Goal: Information Seeking & Learning: Learn about a topic

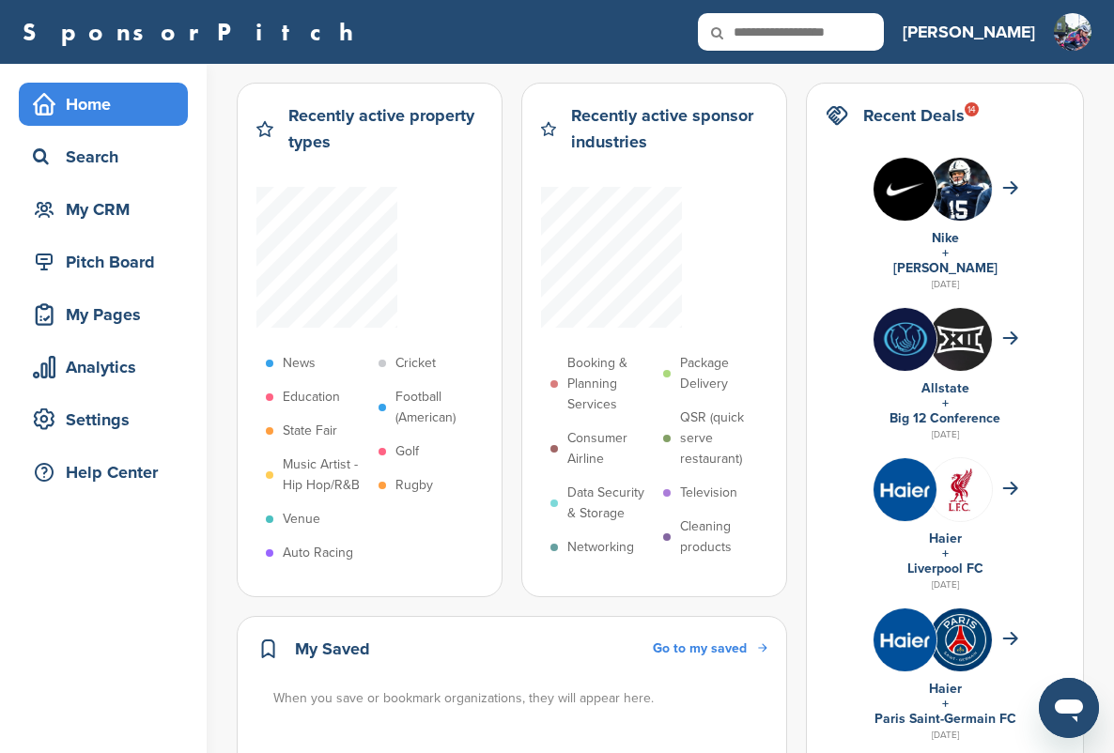
click at [878, 33] on input "text" at bounding box center [791, 32] width 186 height 38
type input "**********"
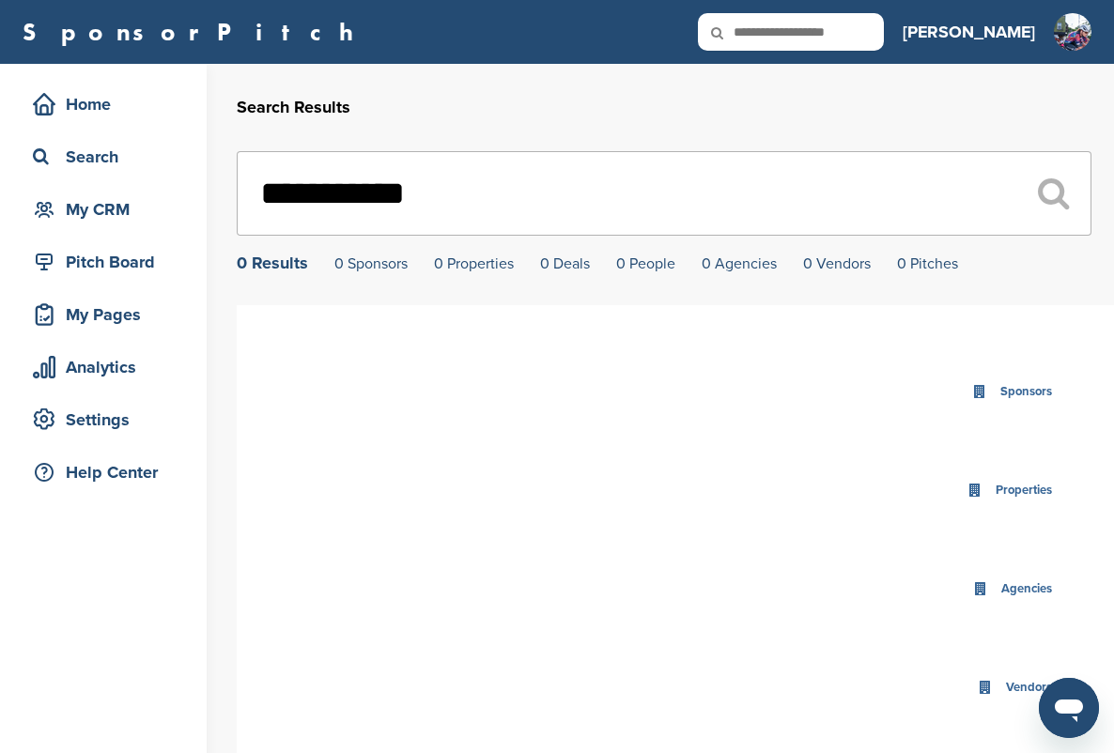
click at [748, 229] on input "**********" at bounding box center [664, 193] width 855 height 85
click at [748, 226] on input "**********" at bounding box center [664, 193] width 855 height 85
click at [748, 224] on input "**********" at bounding box center [664, 193] width 855 height 85
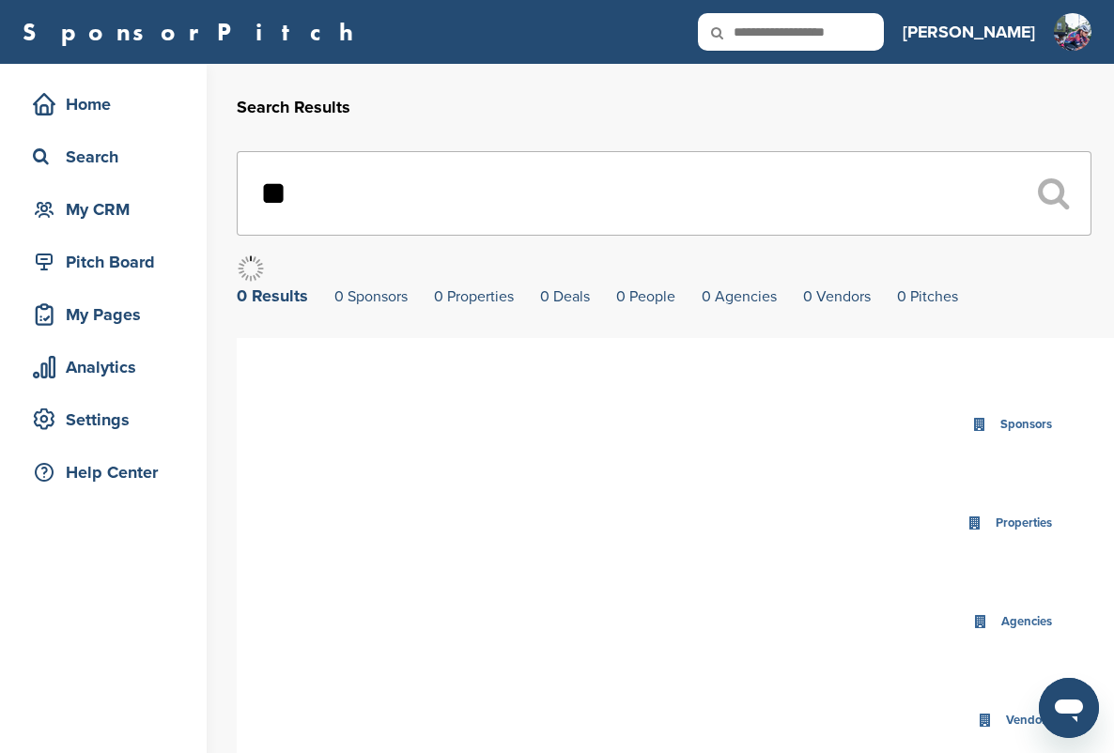
type input "*"
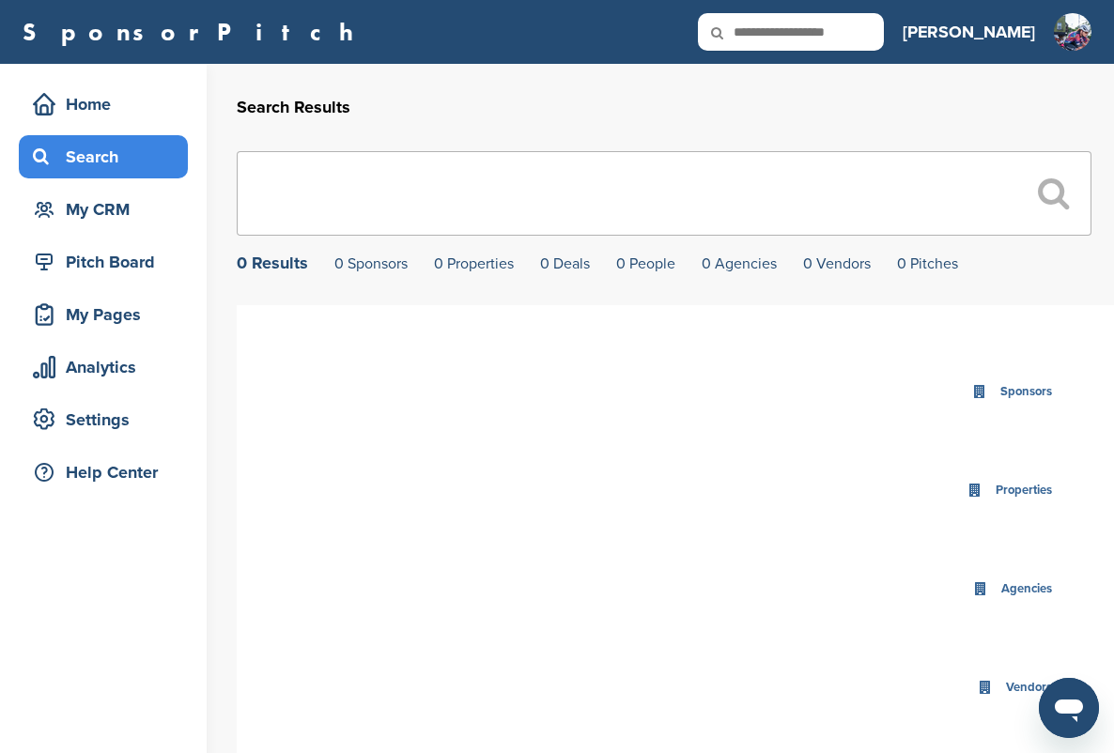
click at [87, 166] on div "Search" at bounding box center [108, 157] width 160 height 34
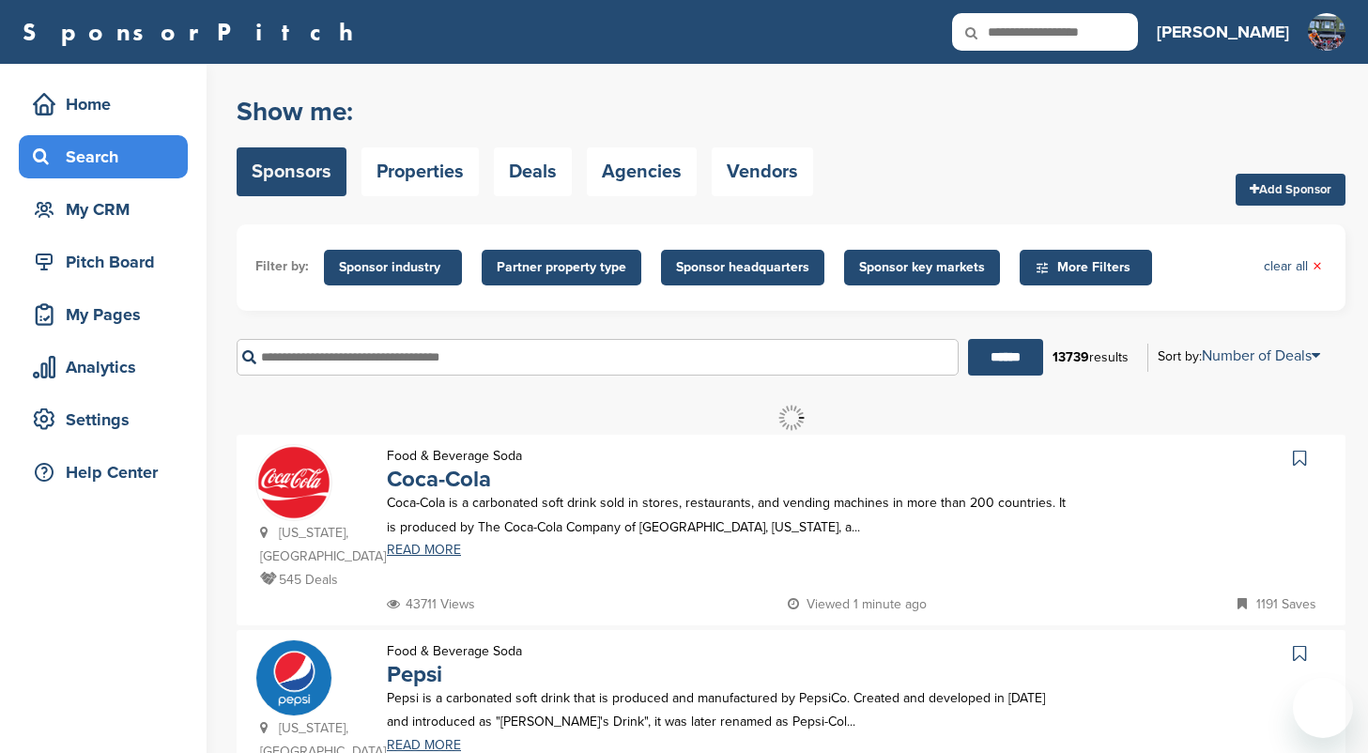
drag, startPoint x: 0, startPoint y: 0, endPoint x: 576, endPoint y: 224, distance: 617.9
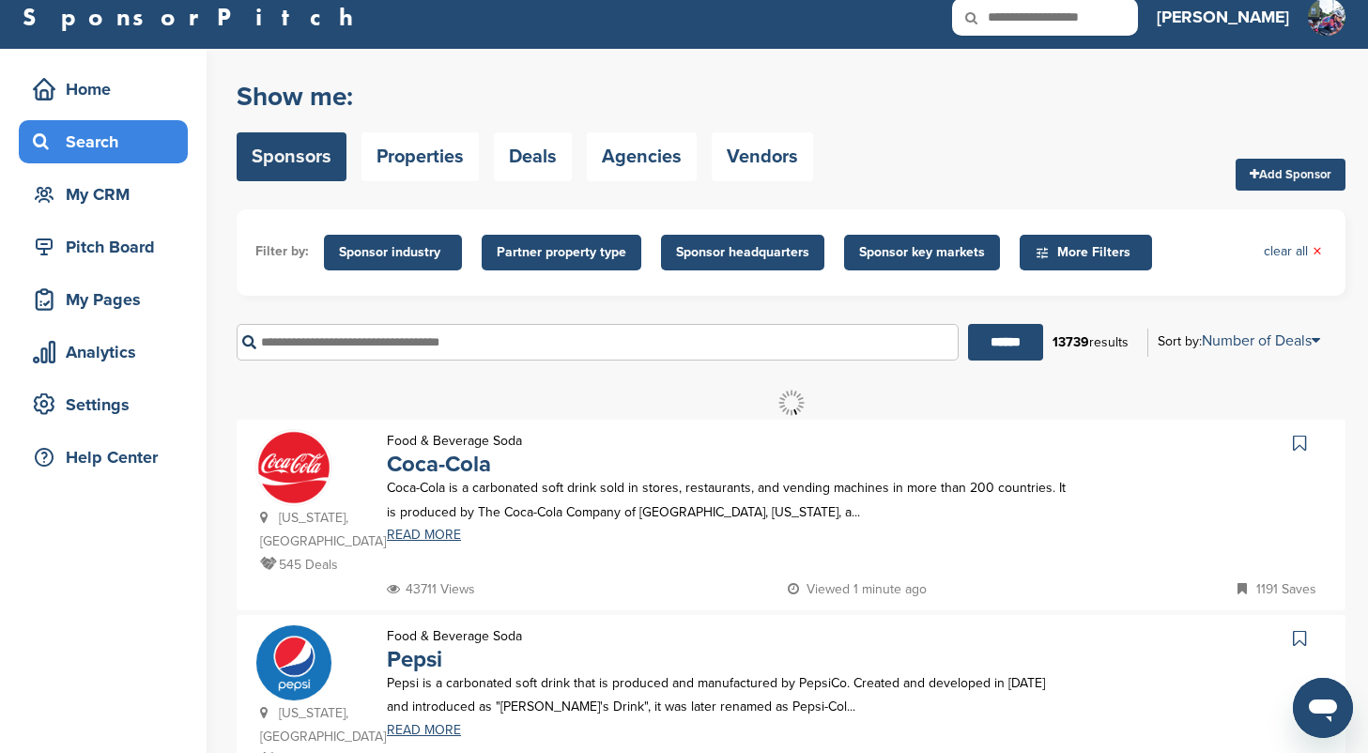
scroll to position [17, 0]
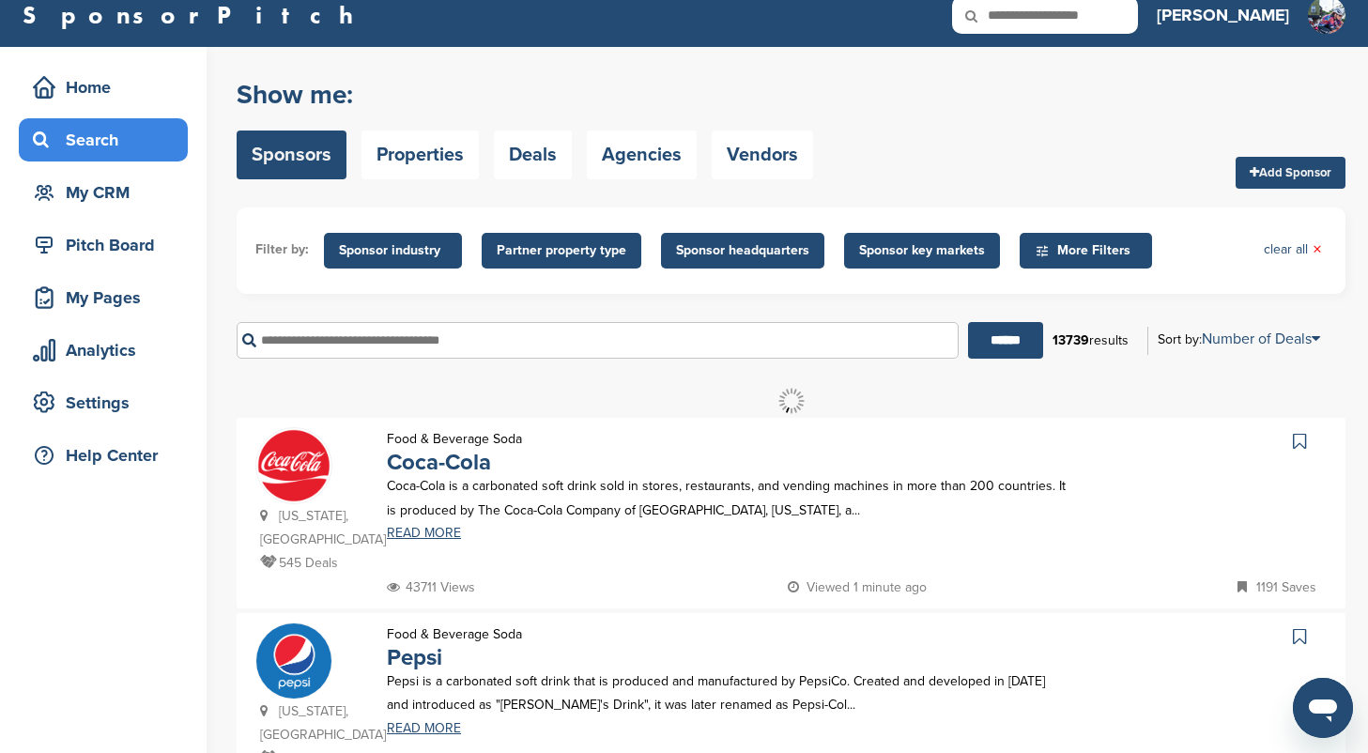
click at [430, 248] on span "Sponsor industry" at bounding box center [393, 250] width 108 height 21
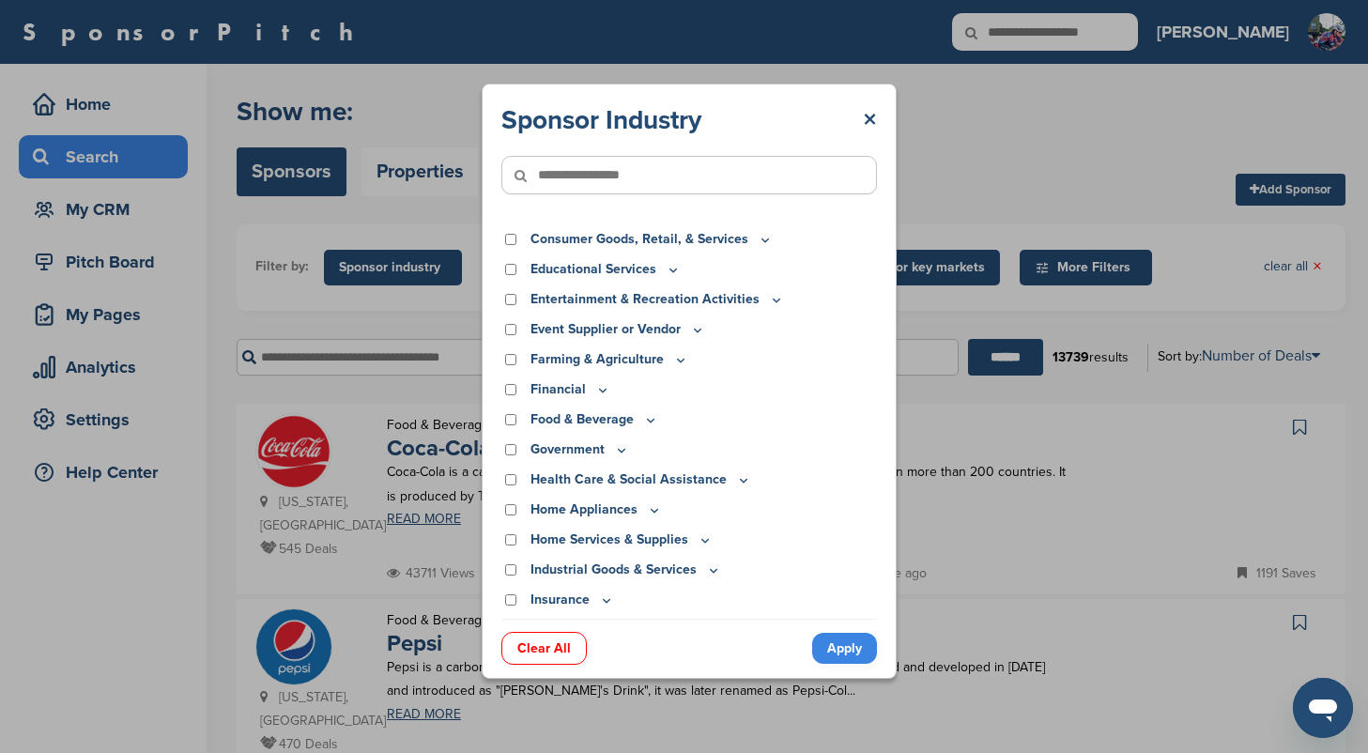
scroll to position [119, 0]
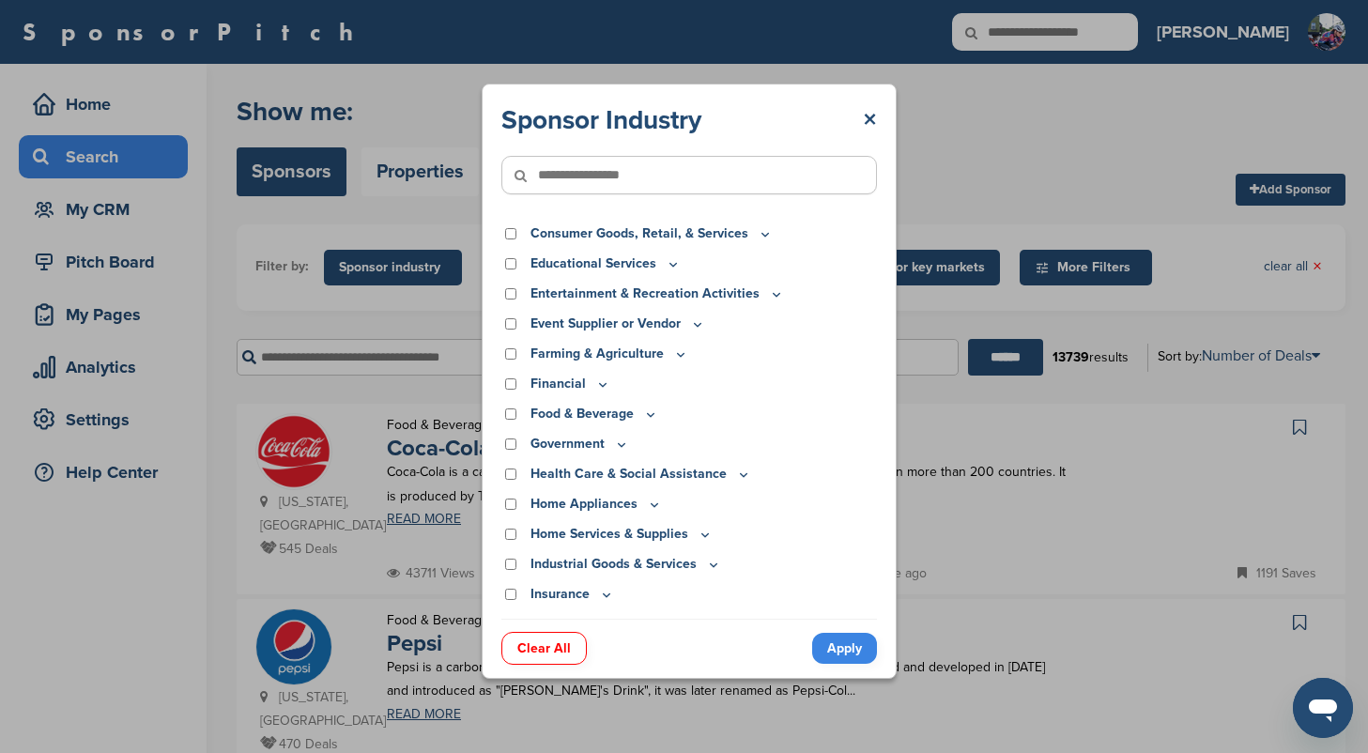
click at [574, 386] on p "Financial" at bounding box center [571, 384] width 80 height 21
click at [599, 386] on icon at bounding box center [602, 384] width 7 height 3
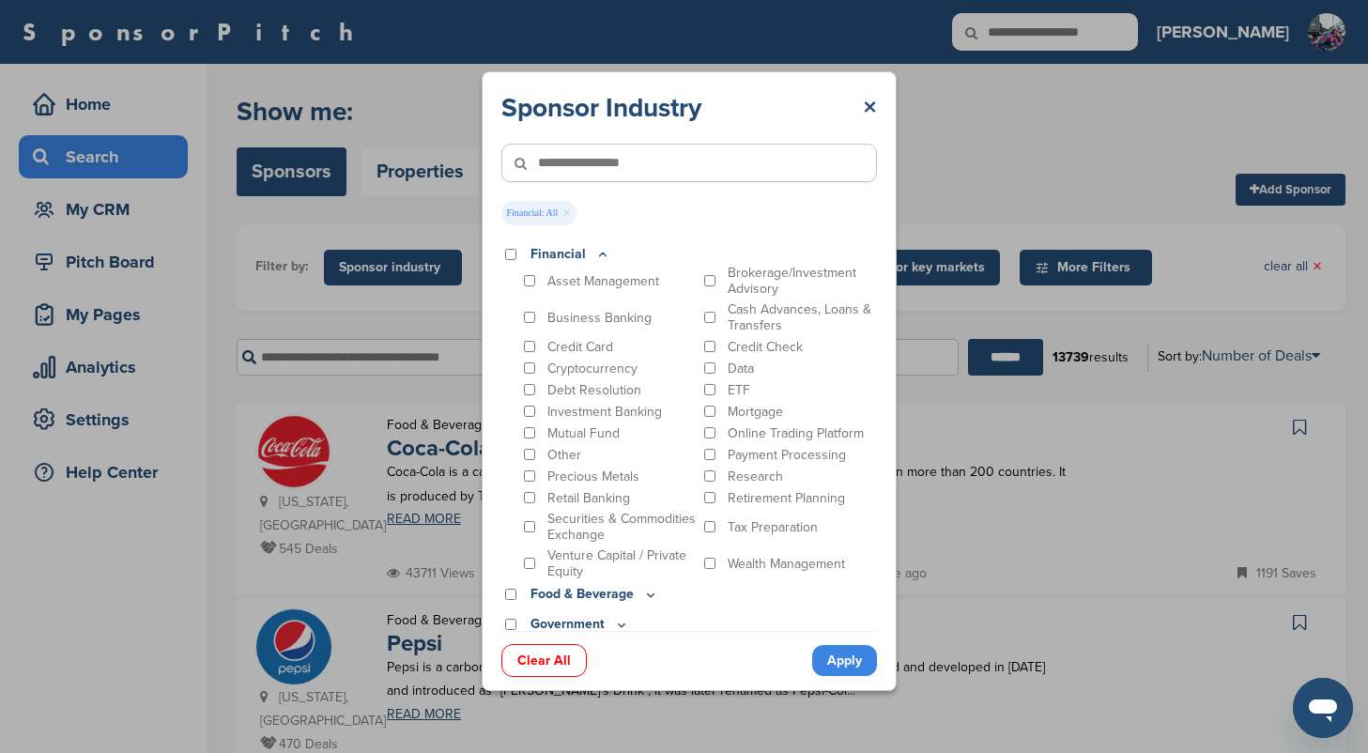
scroll to position [275, 0]
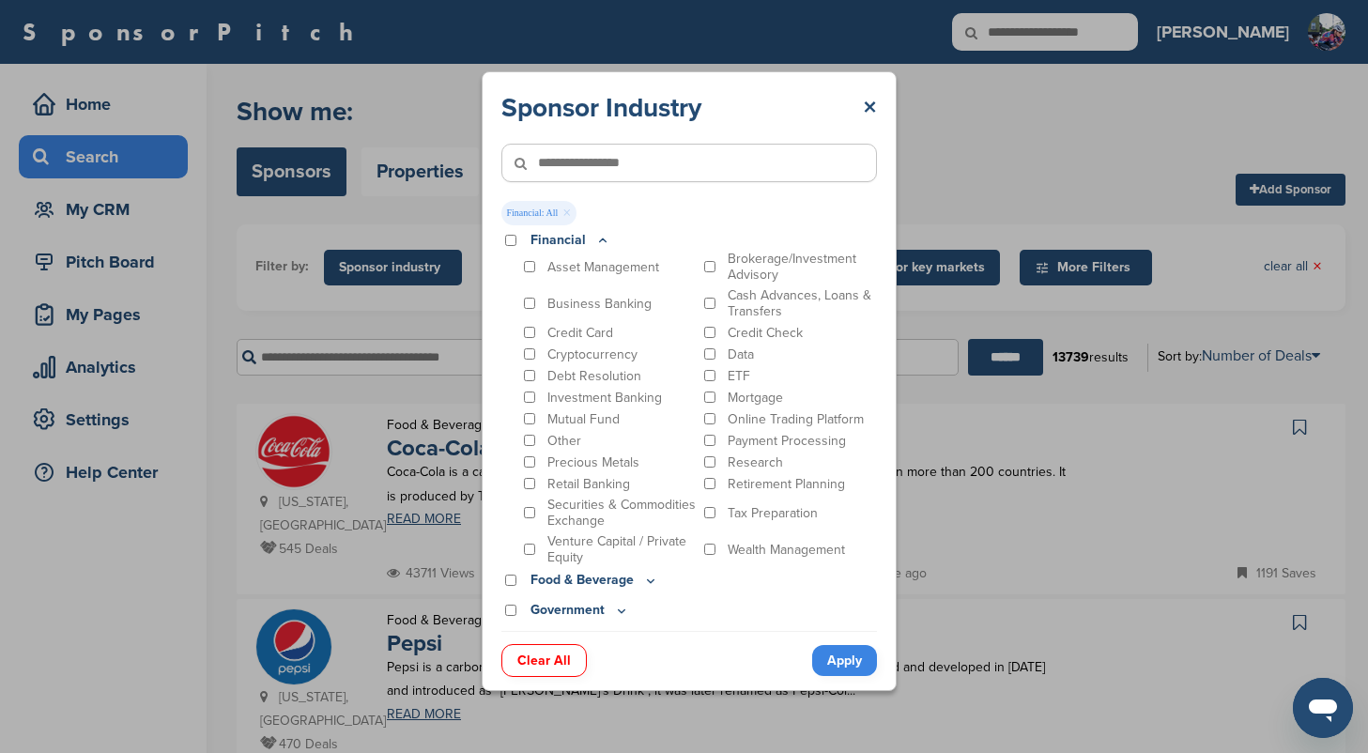
click at [847, 658] on link "Apply" at bounding box center [844, 660] width 65 height 31
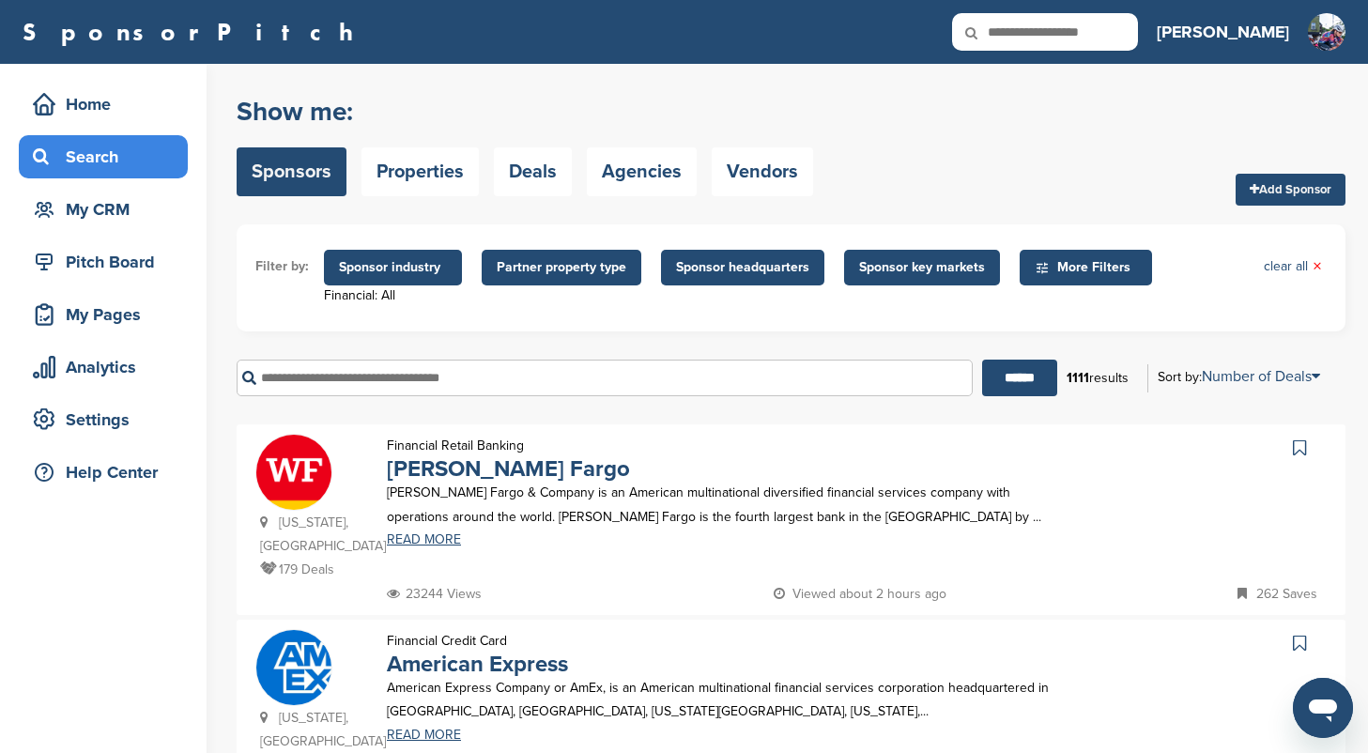
click at [598, 266] on span "Partner property type" at bounding box center [562, 267] width 130 height 21
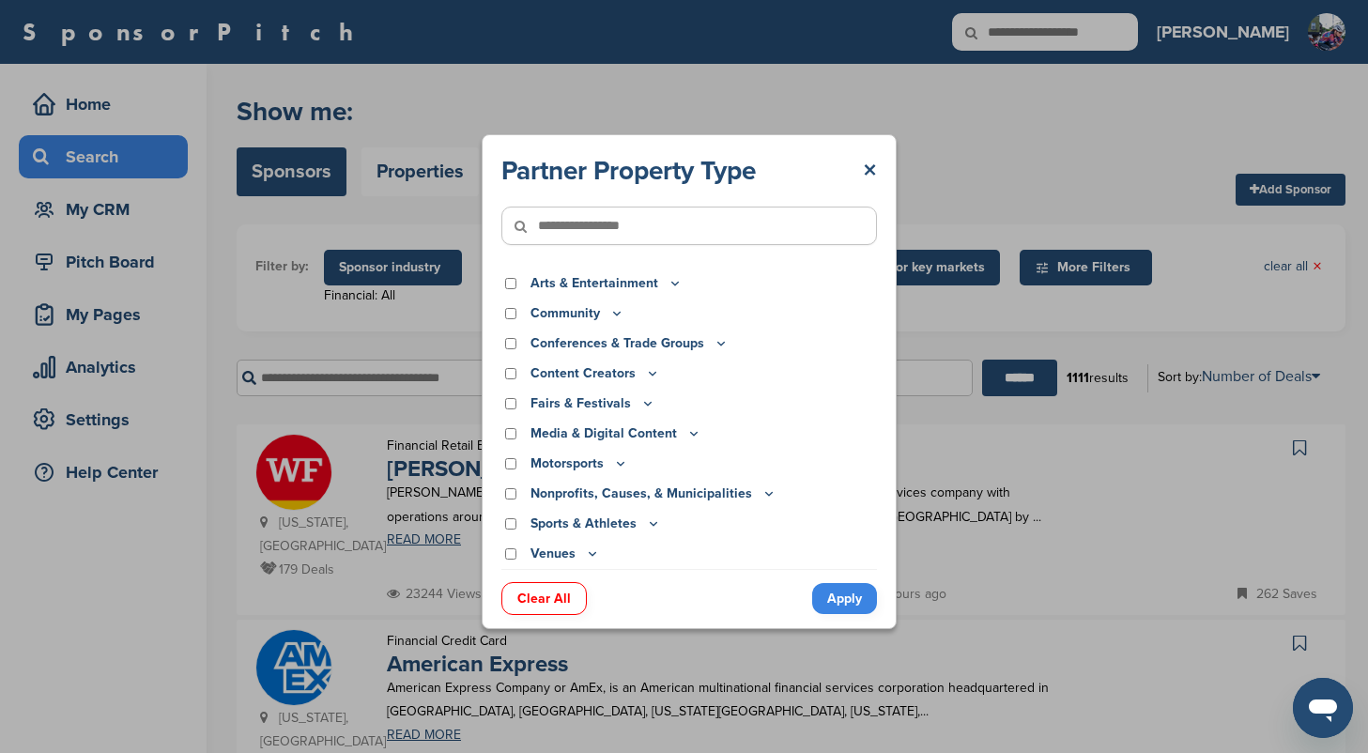
click at [638, 527] on p "Sports & Athletes" at bounding box center [596, 524] width 131 height 21
click at [648, 522] on icon at bounding box center [653, 524] width 15 height 16
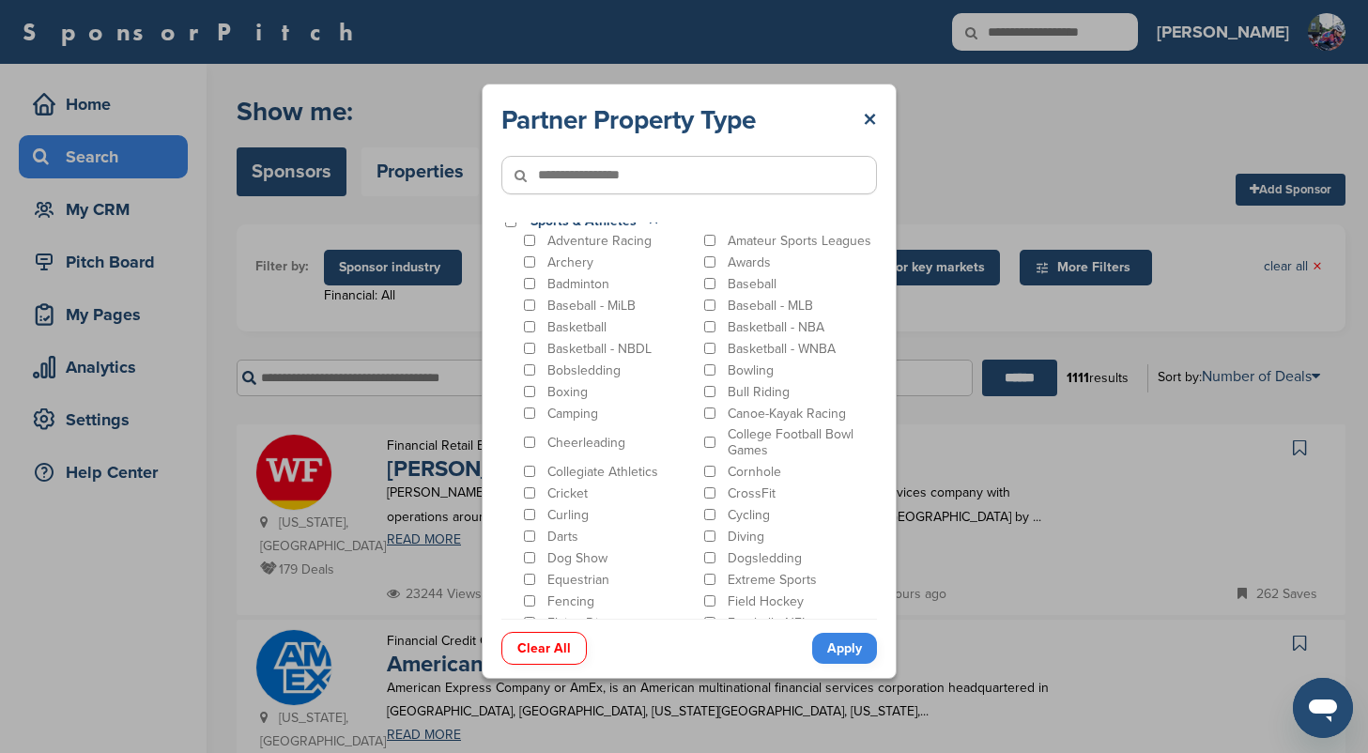
scroll to position [254, 0]
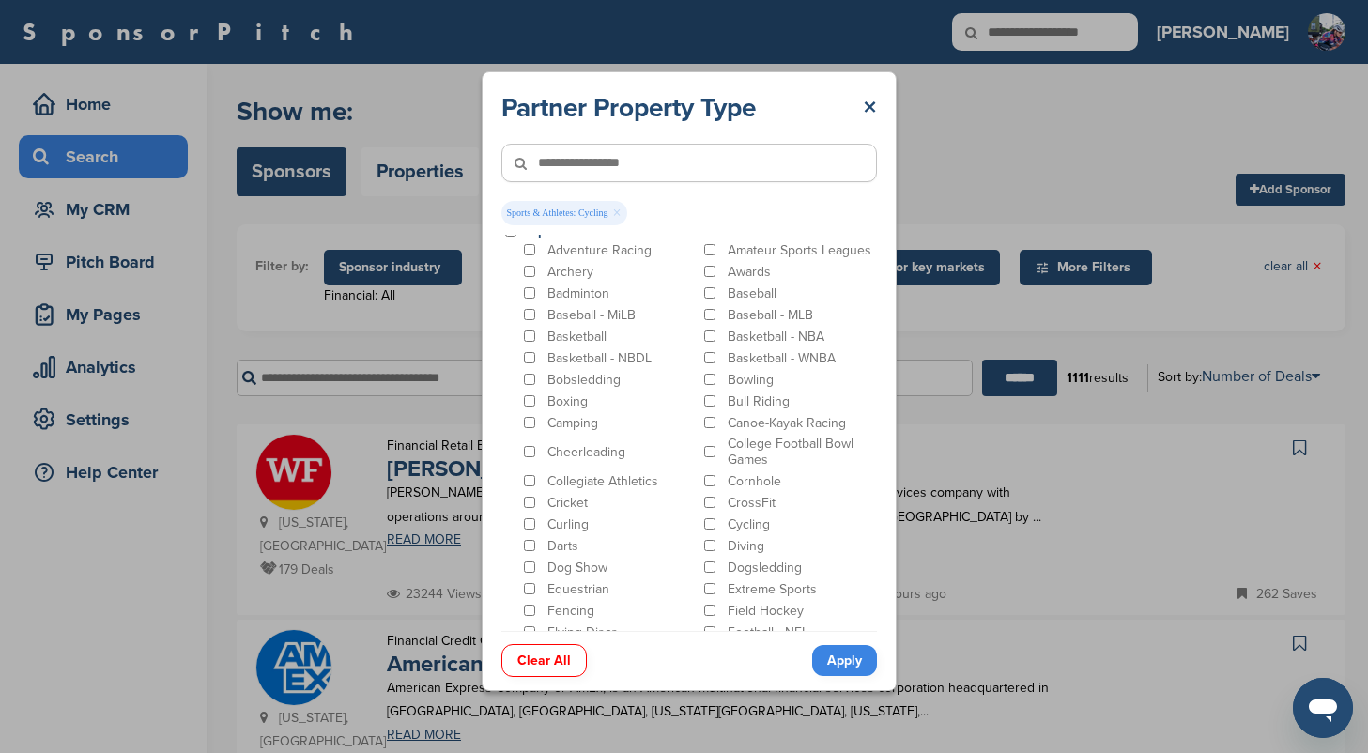
click at [831, 664] on link "Apply" at bounding box center [844, 660] width 65 height 31
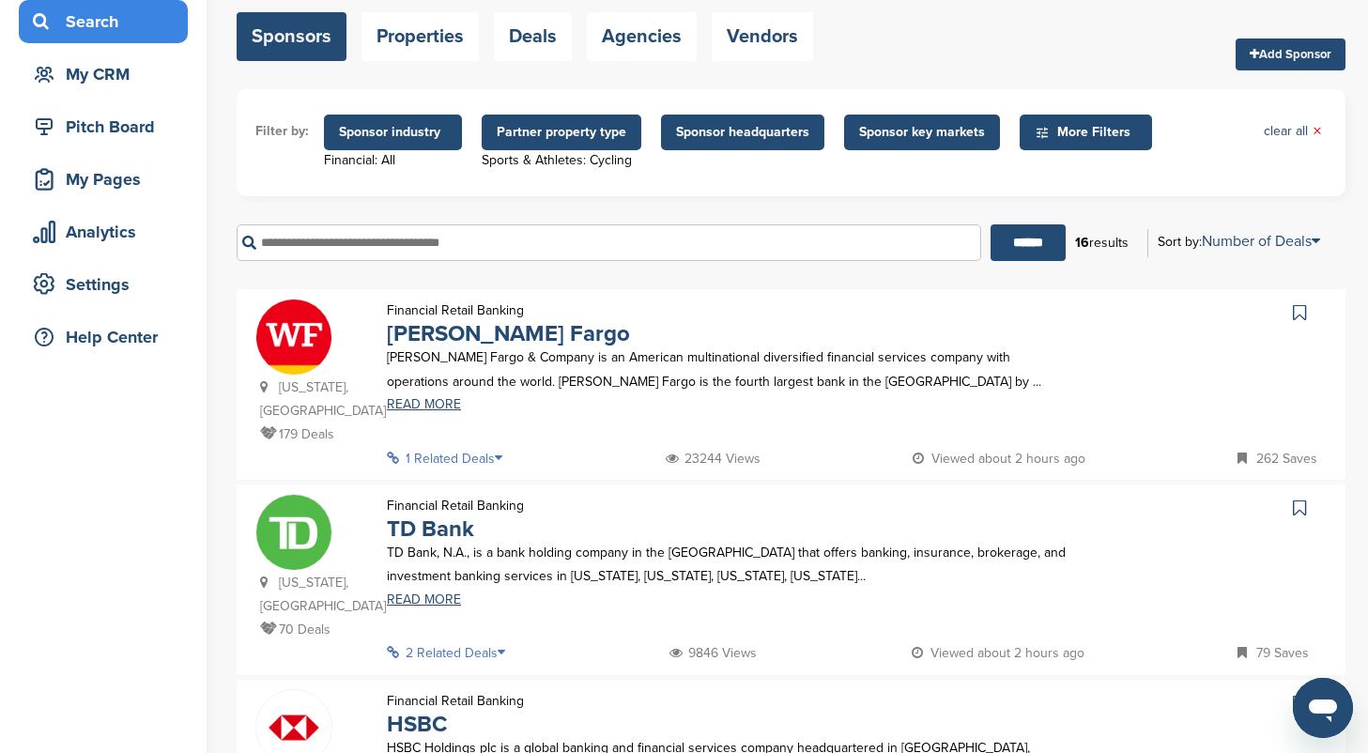
scroll to position [205, 0]
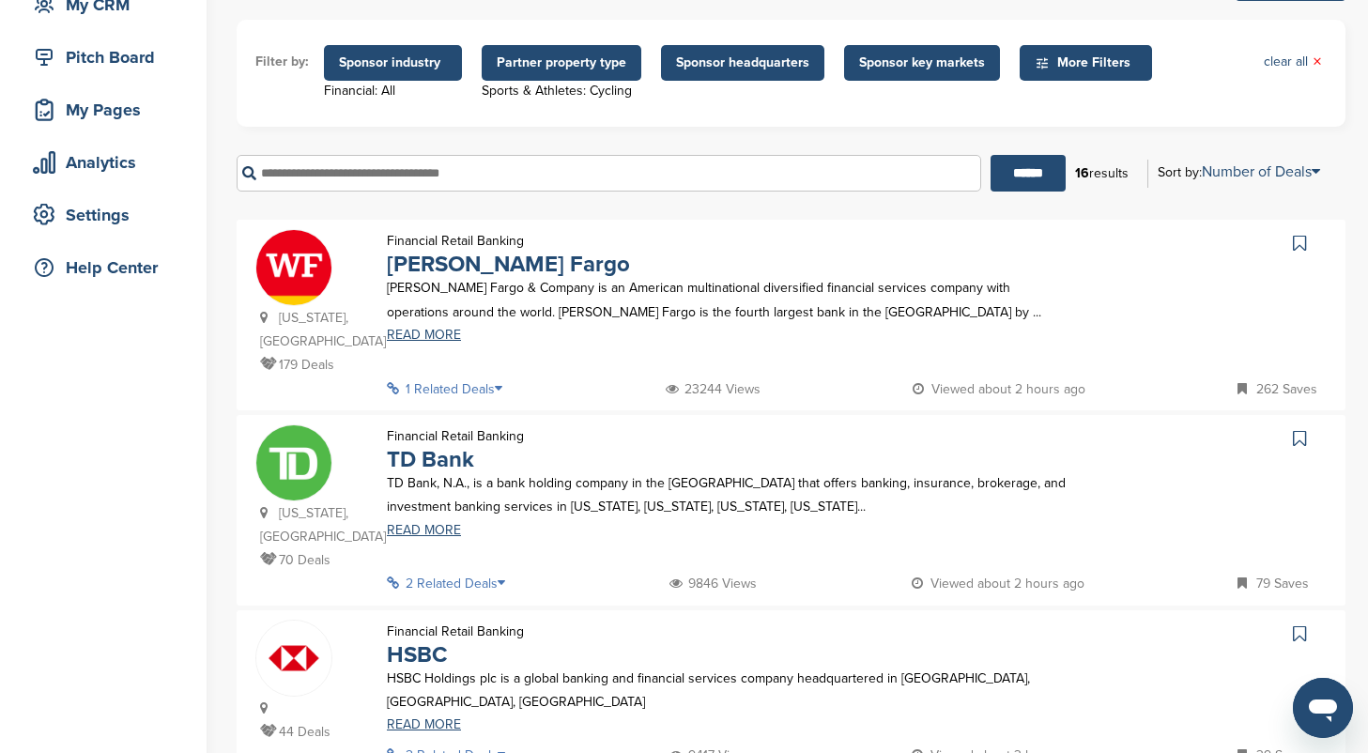
click at [508, 387] on icon at bounding box center [504, 388] width 19 height 13
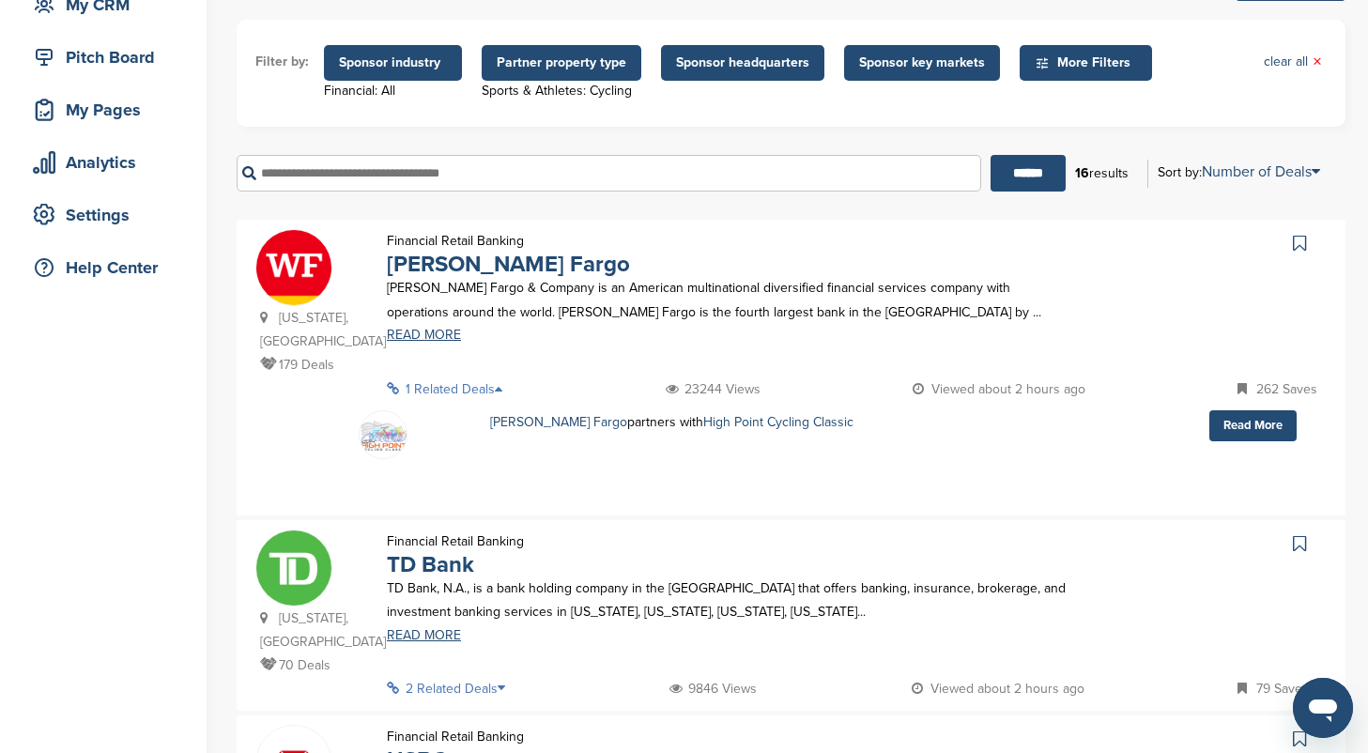
click at [508, 387] on icon at bounding box center [504, 388] width 19 height 13
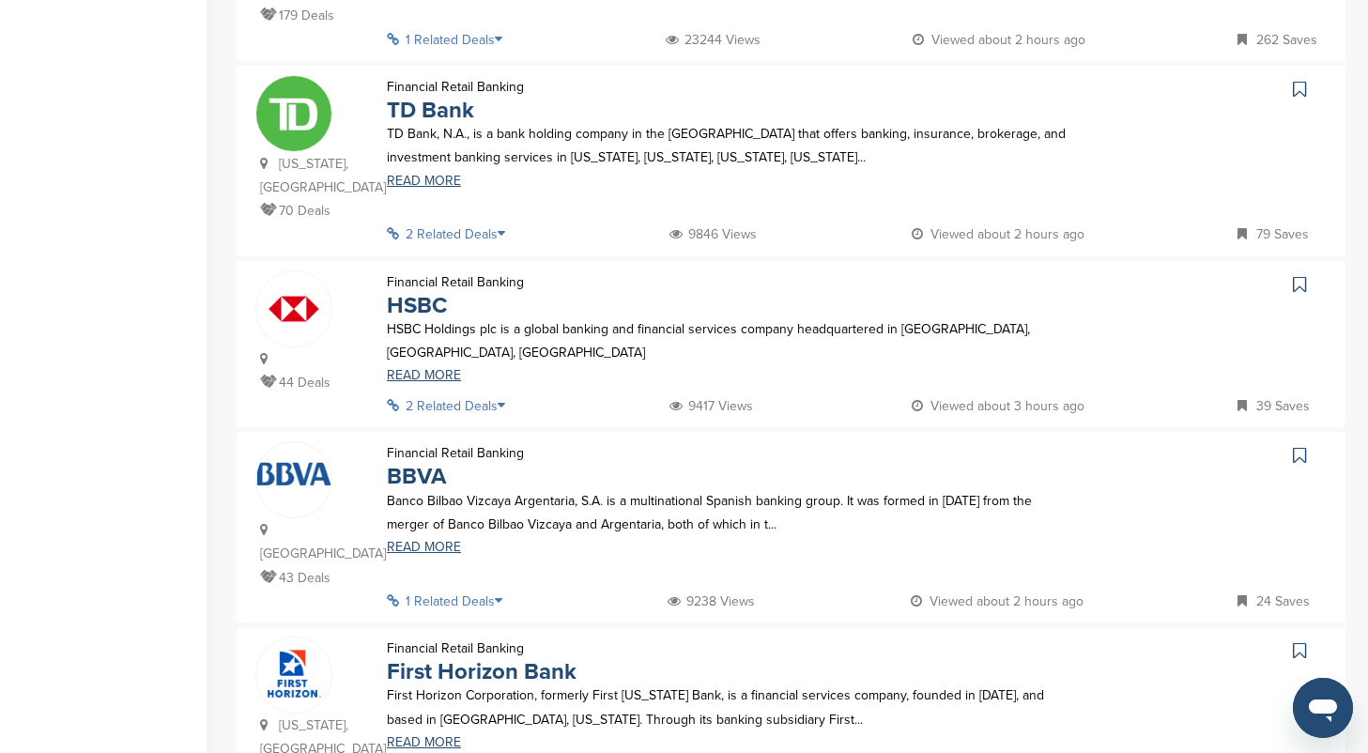
scroll to position [570, 0]
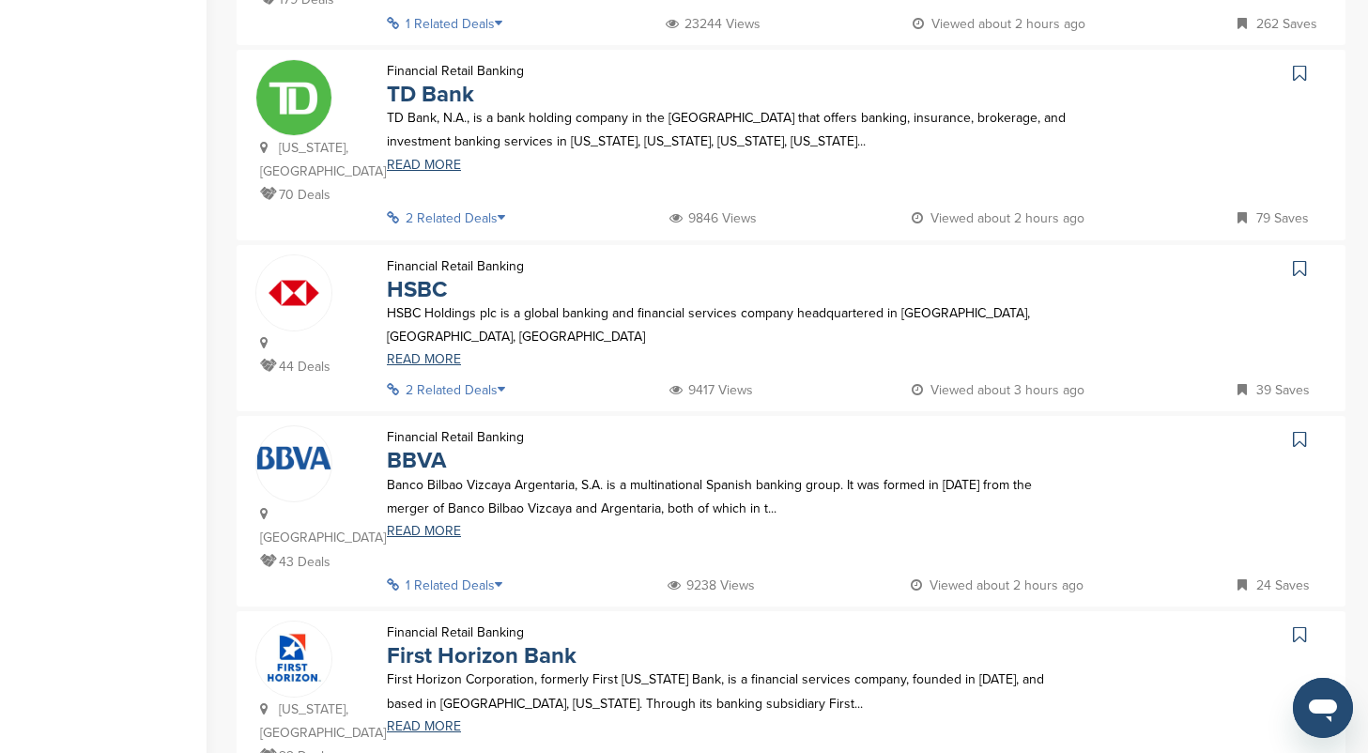
click at [509, 393] on icon at bounding box center [507, 389] width 19 height 13
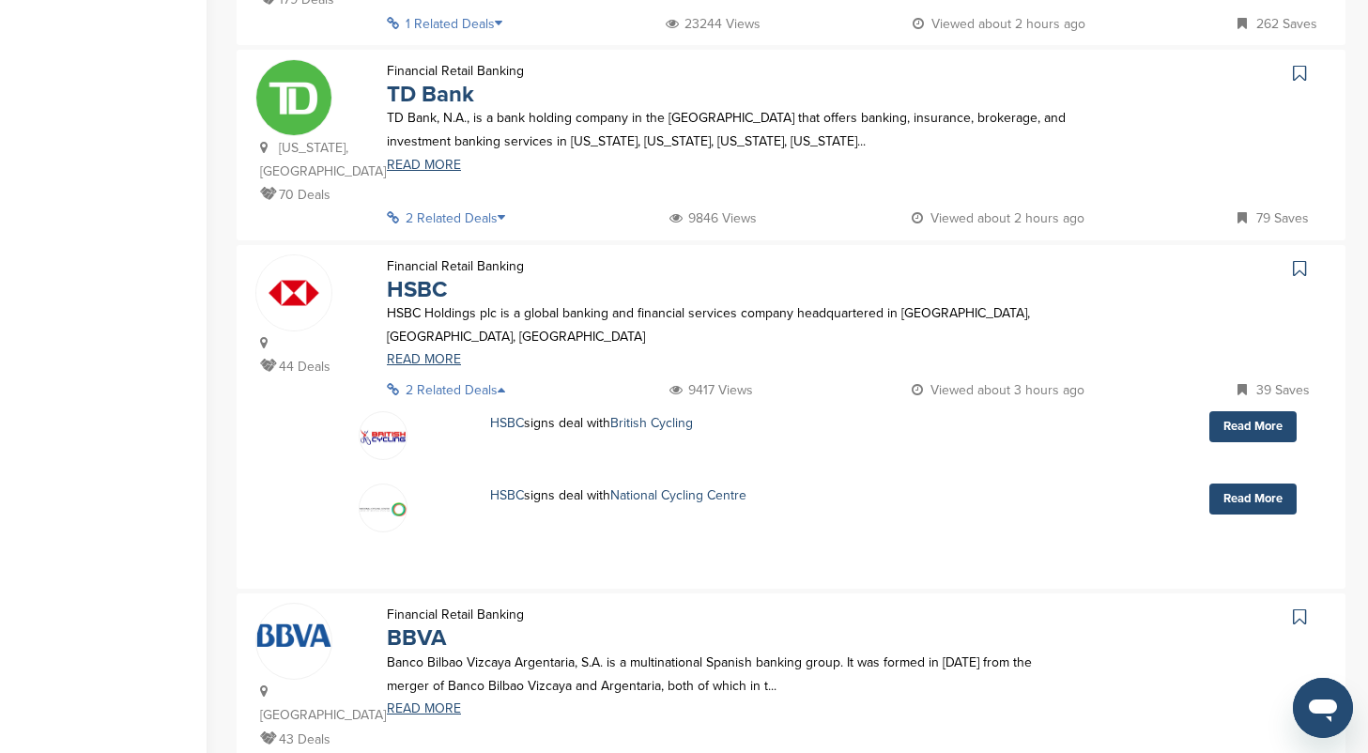
click at [509, 393] on icon at bounding box center [507, 389] width 19 height 13
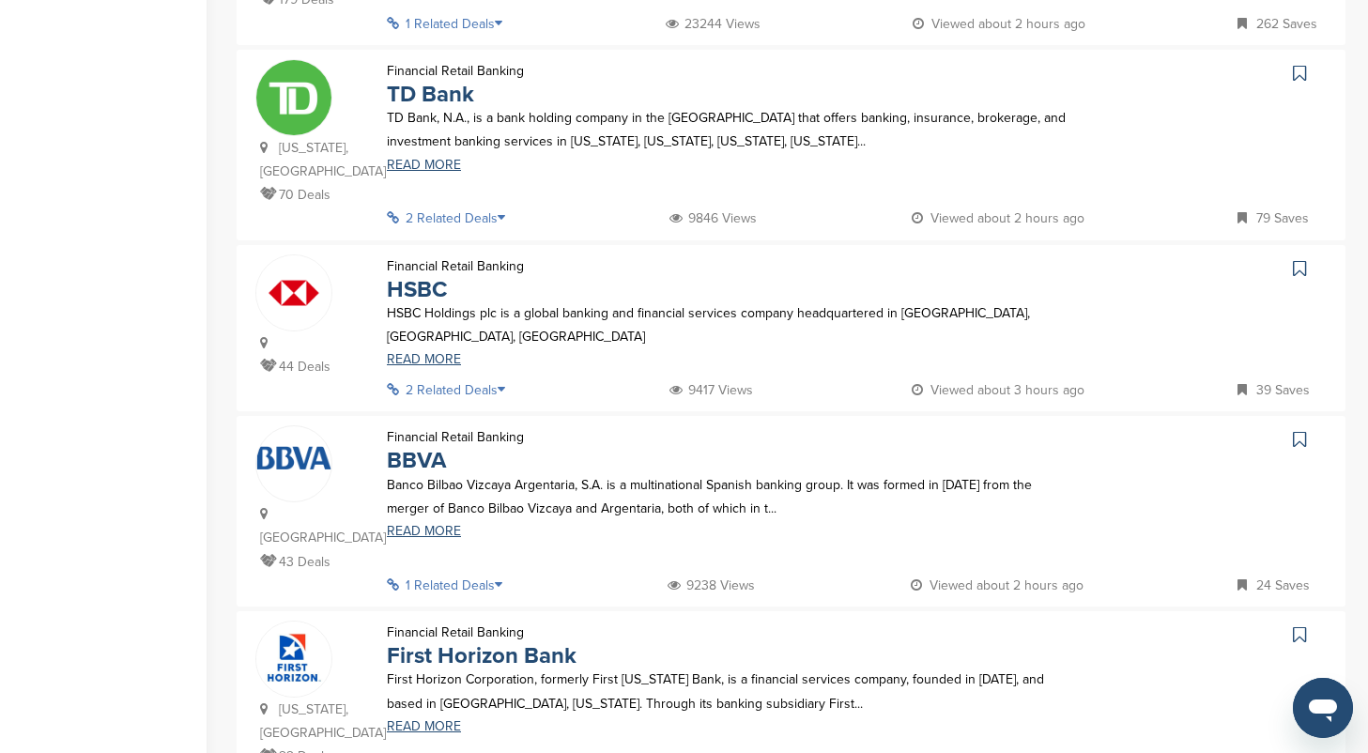
click at [510, 217] on icon at bounding box center [507, 217] width 19 height 13
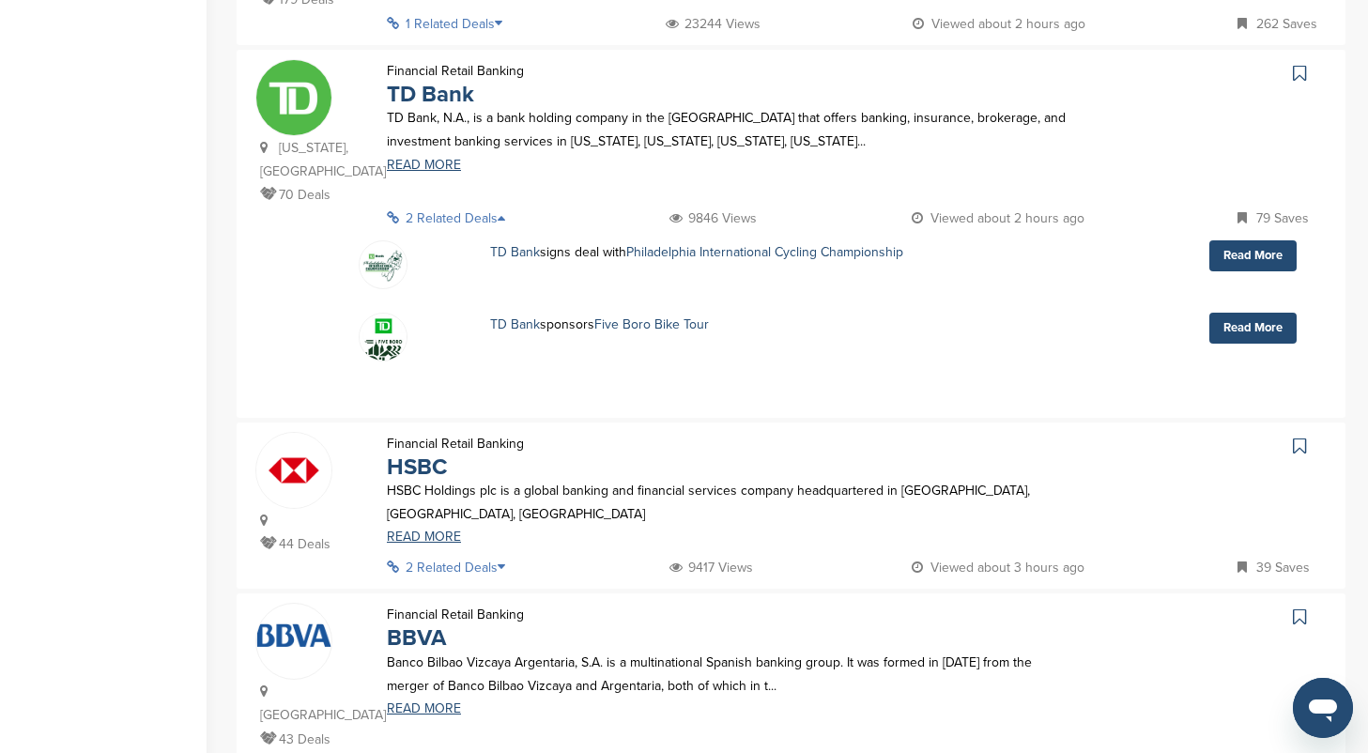
click at [510, 217] on icon at bounding box center [507, 217] width 19 height 13
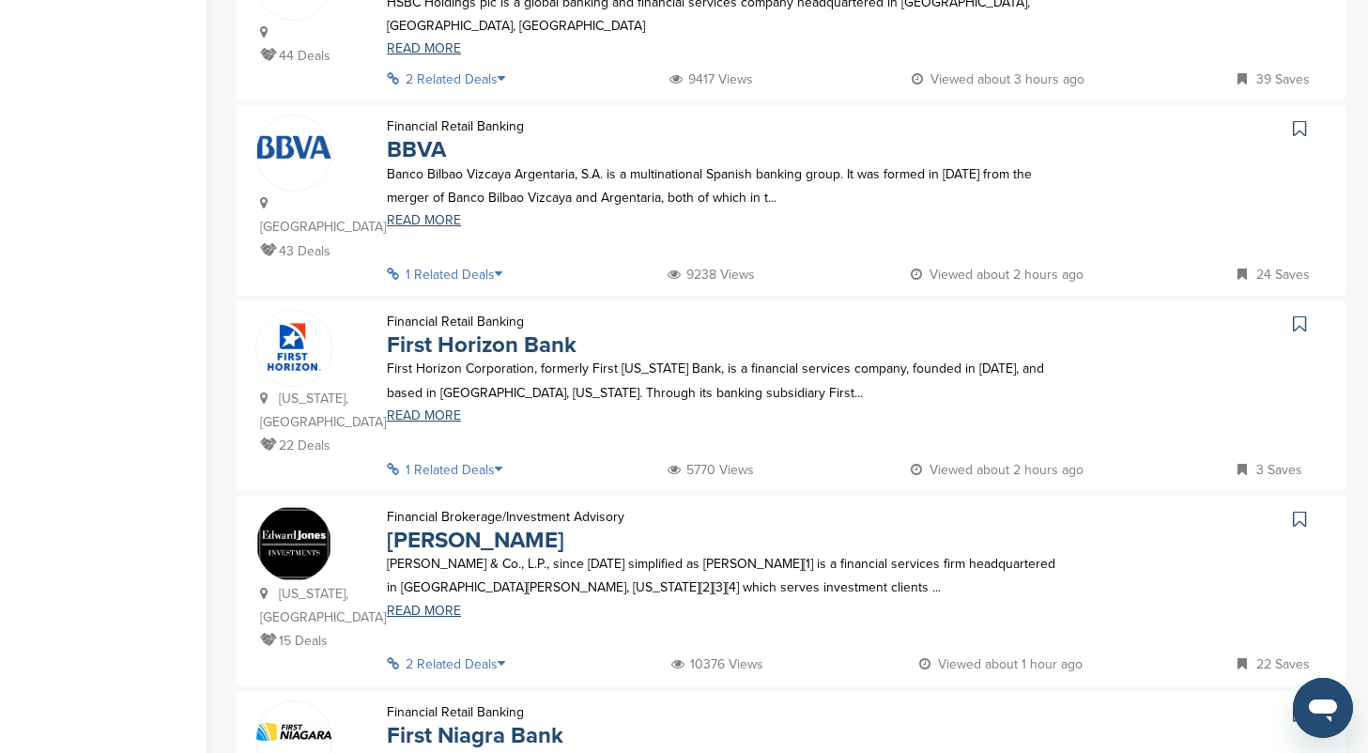
scroll to position [913, 0]
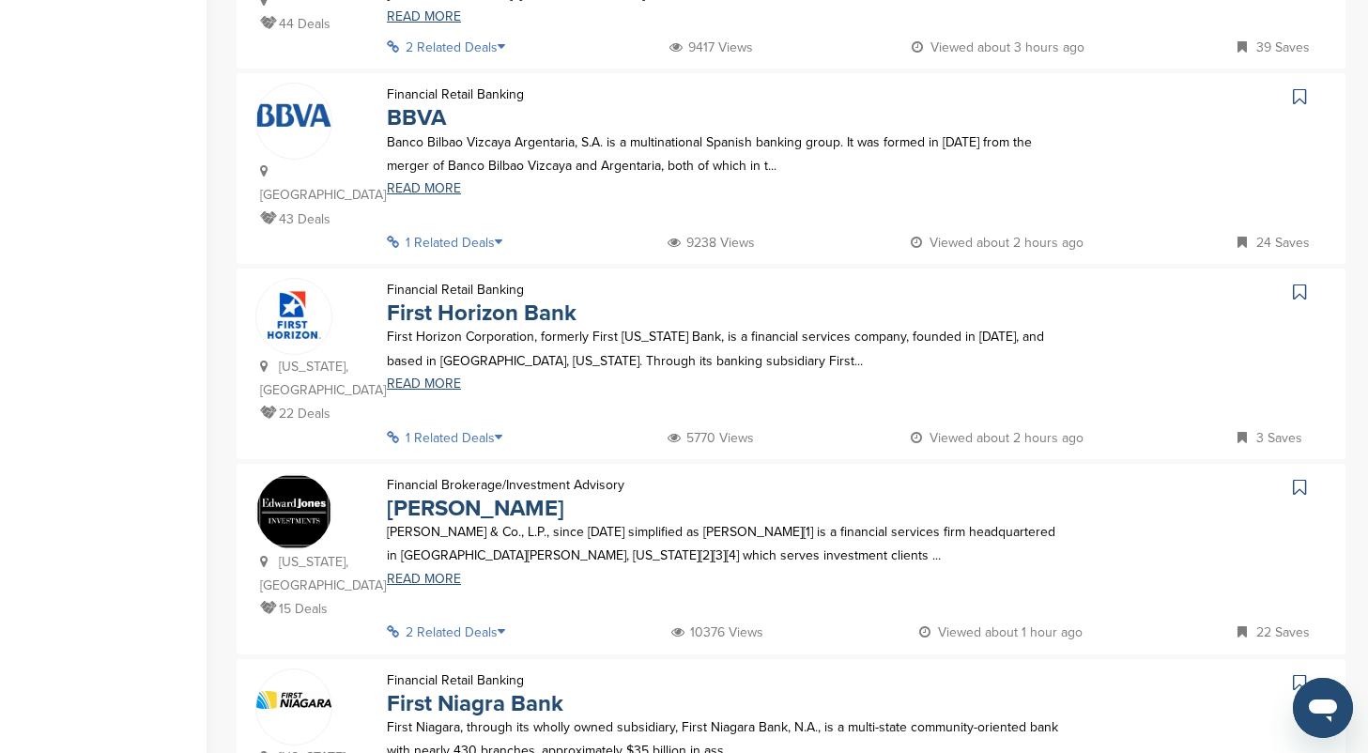
click at [500, 431] on icon at bounding box center [504, 437] width 19 height 13
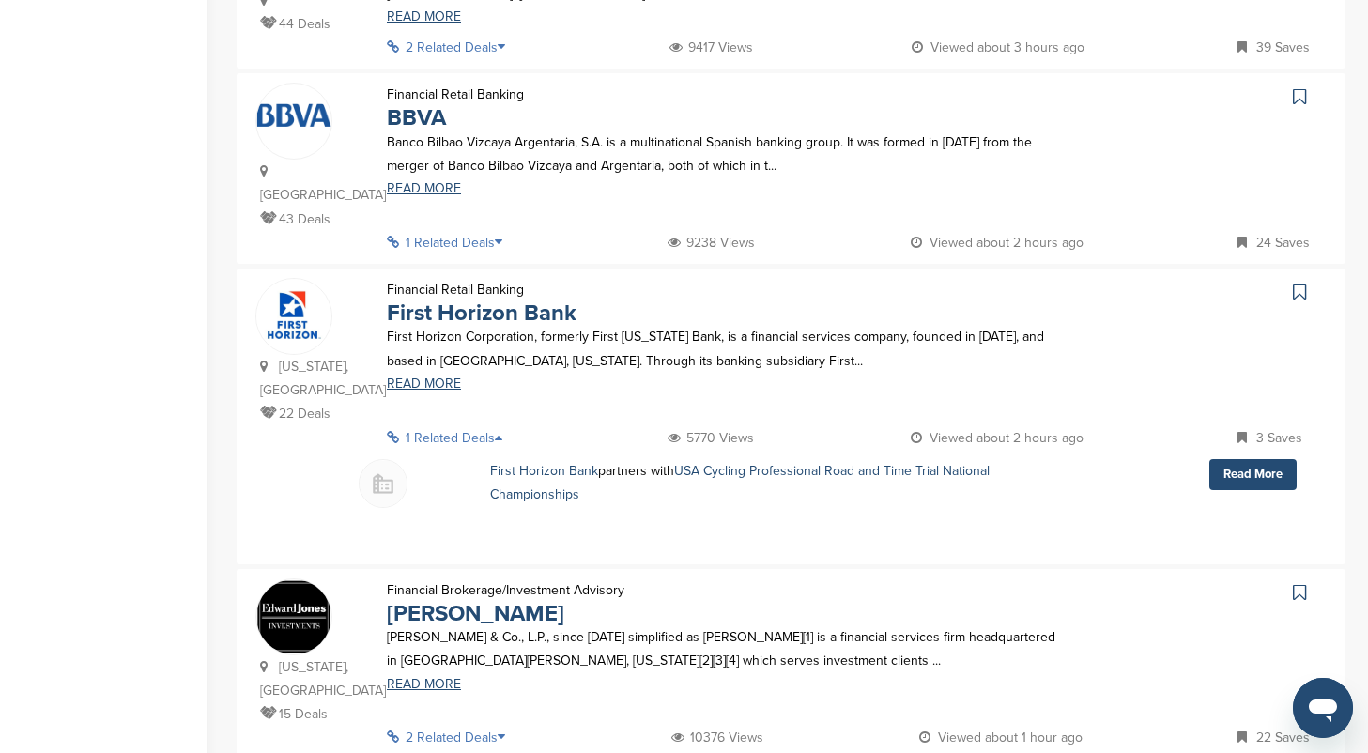
click at [503, 431] on icon at bounding box center [504, 437] width 19 height 13
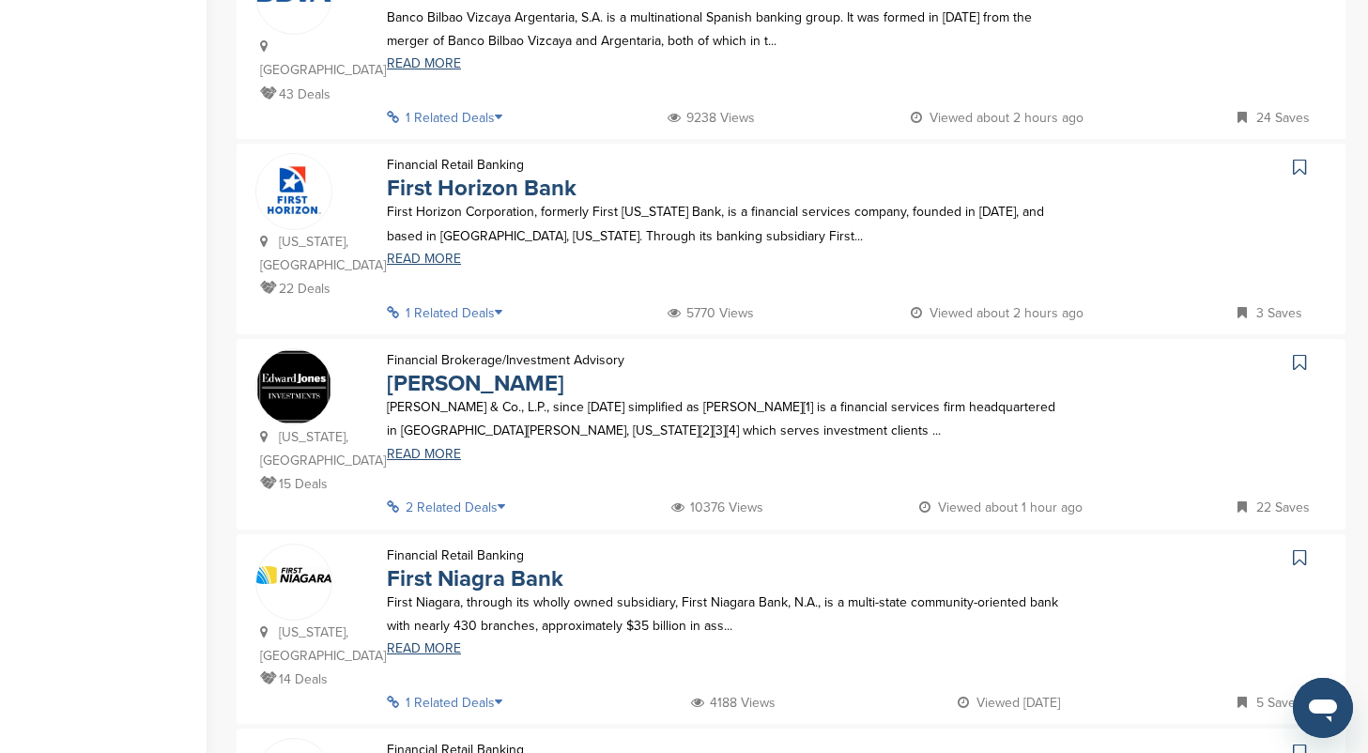
scroll to position [1056, 0]
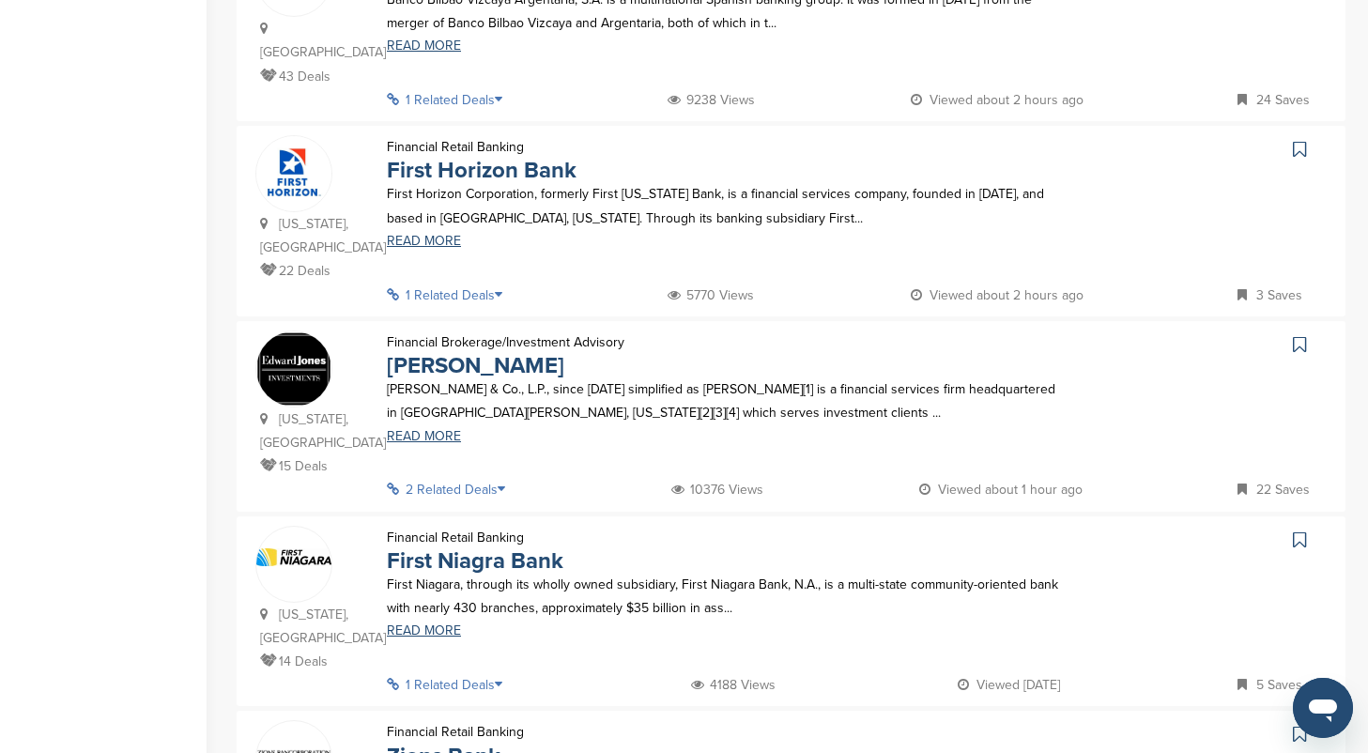
click at [510, 483] on icon at bounding box center [507, 489] width 19 height 13
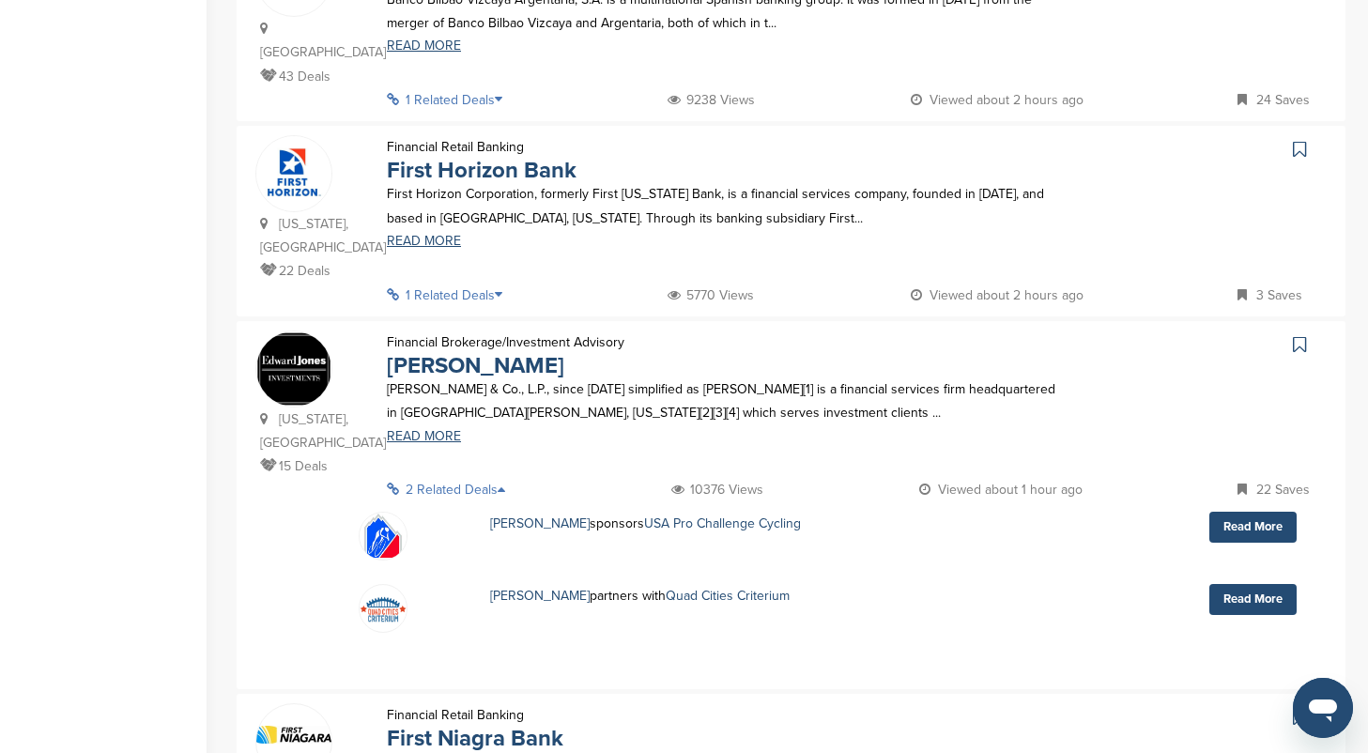
click at [510, 483] on icon at bounding box center [507, 489] width 19 height 13
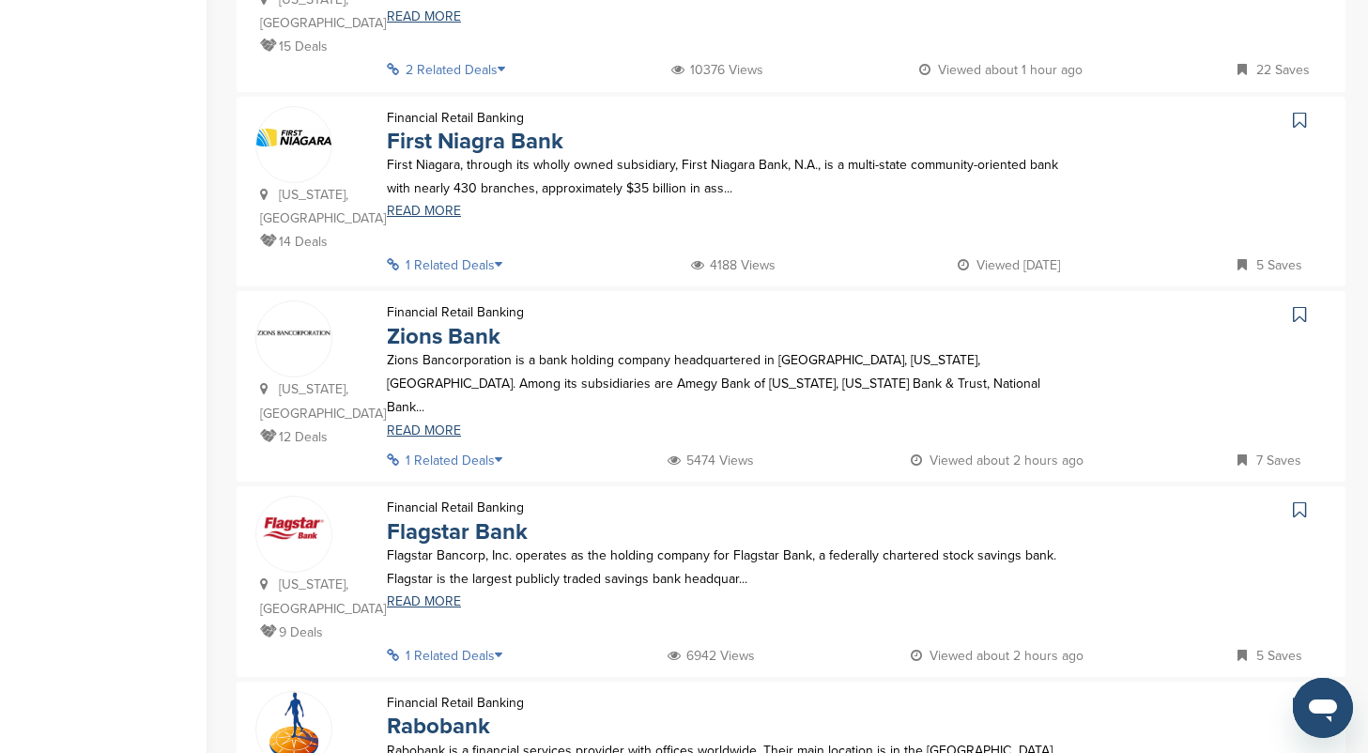
scroll to position [1479, 0]
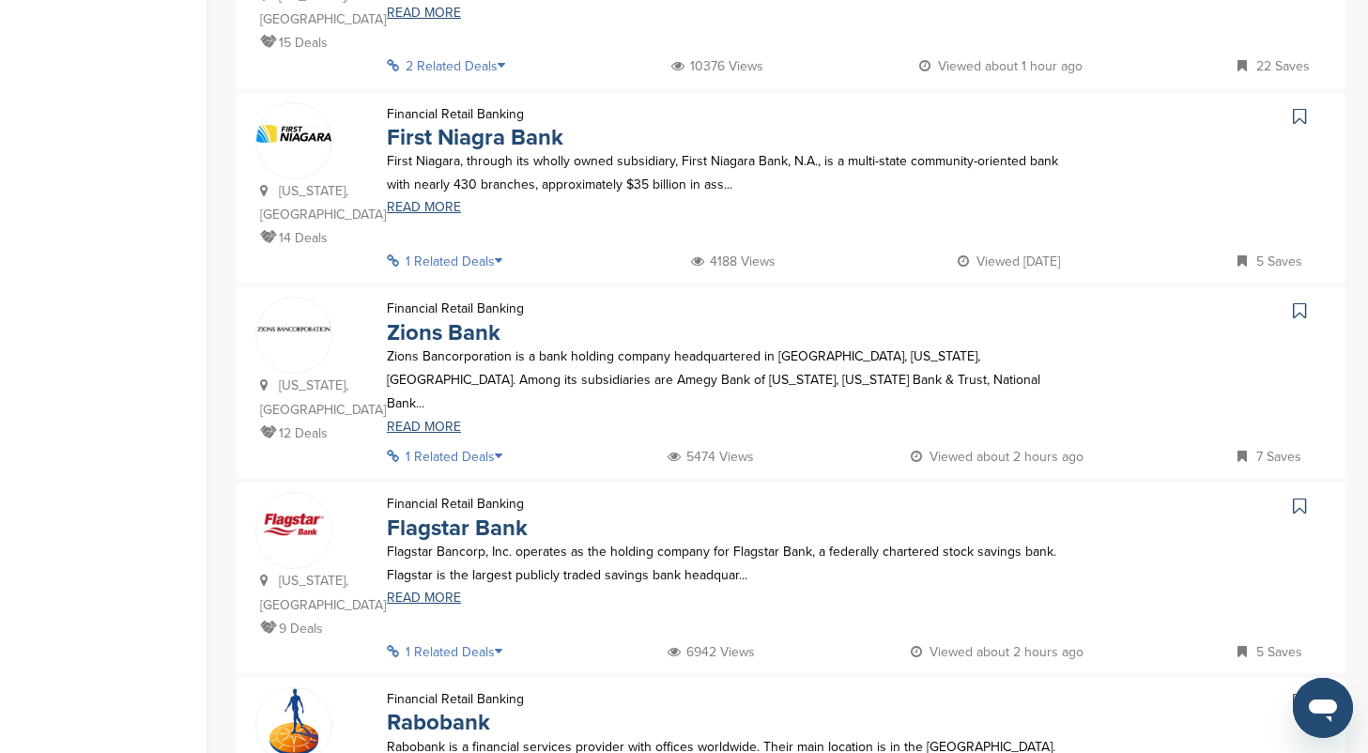
click at [503, 645] on icon at bounding box center [504, 651] width 19 height 13
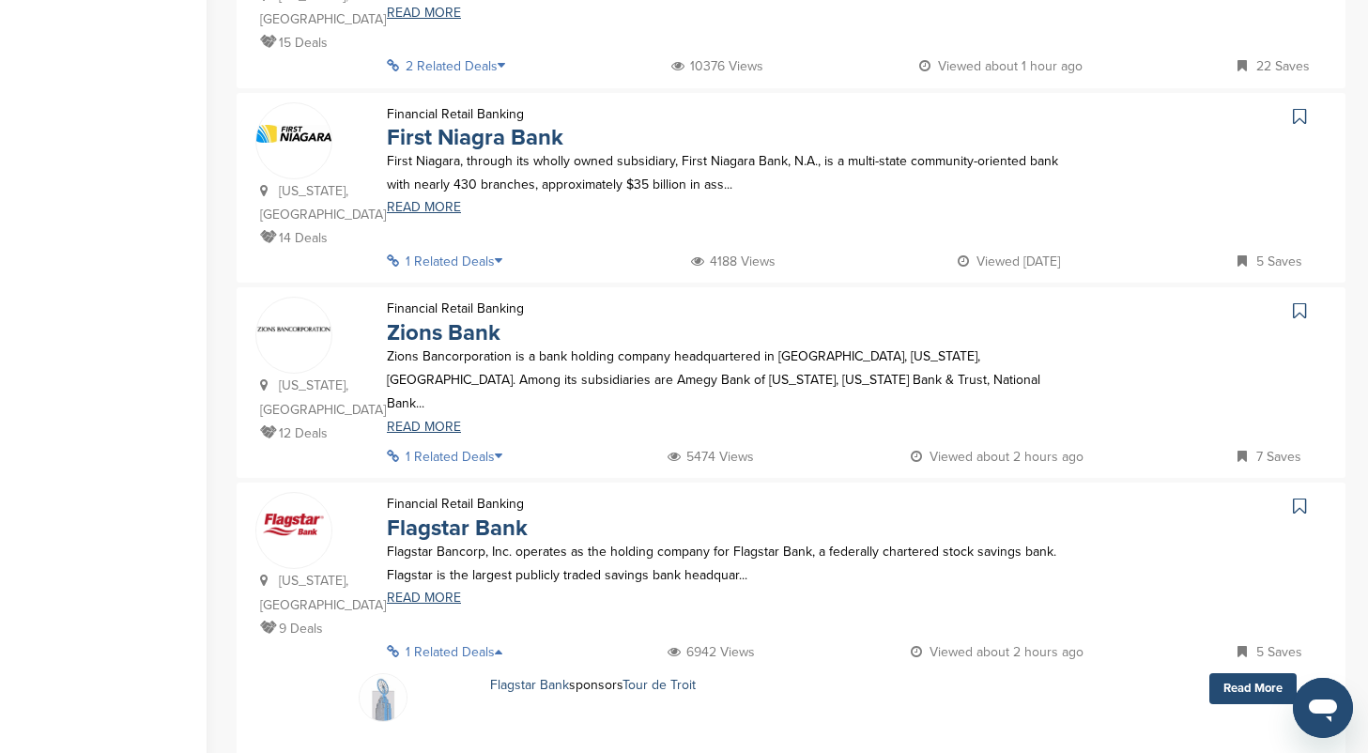
click at [503, 645] on icon at bounding box center [504, 651] width 19 height 13
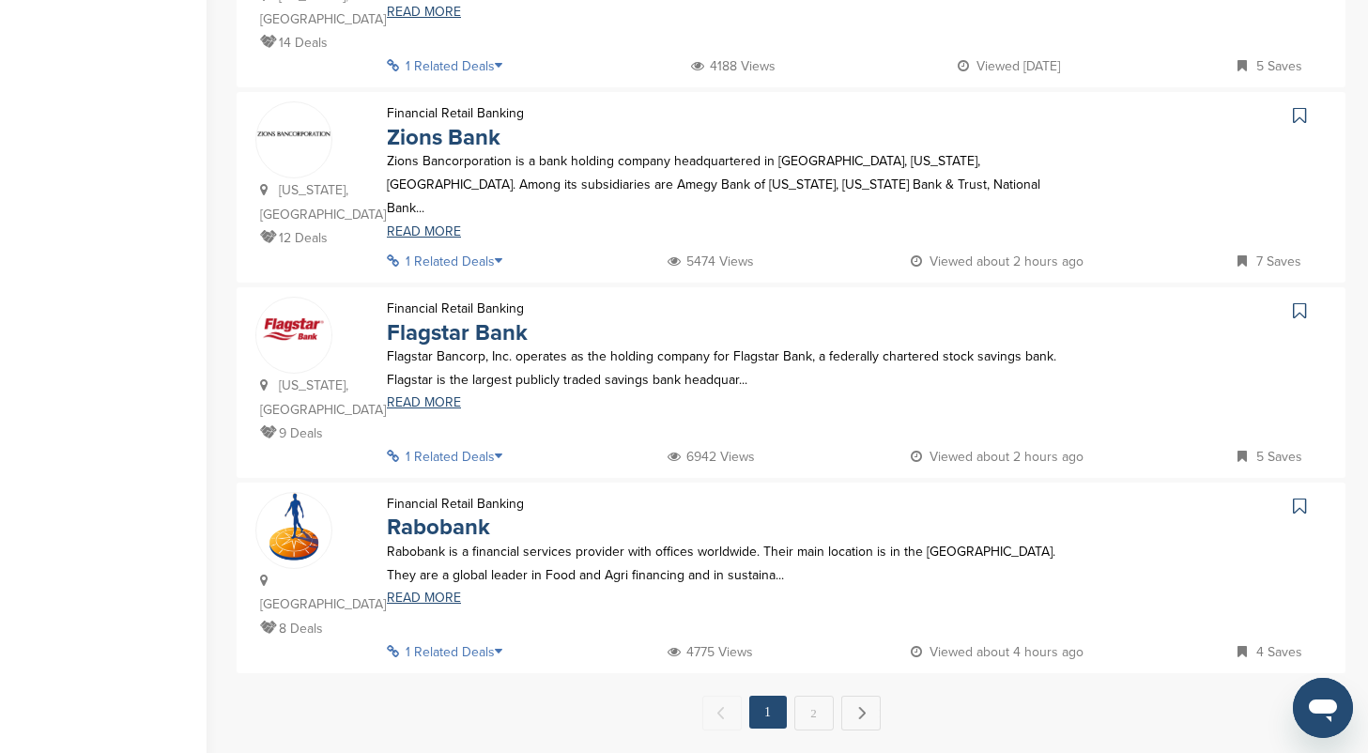
scroll to position [1674, 0]
click at [504, 645] on icon at bounding box center [504, 651] width 19 height 13
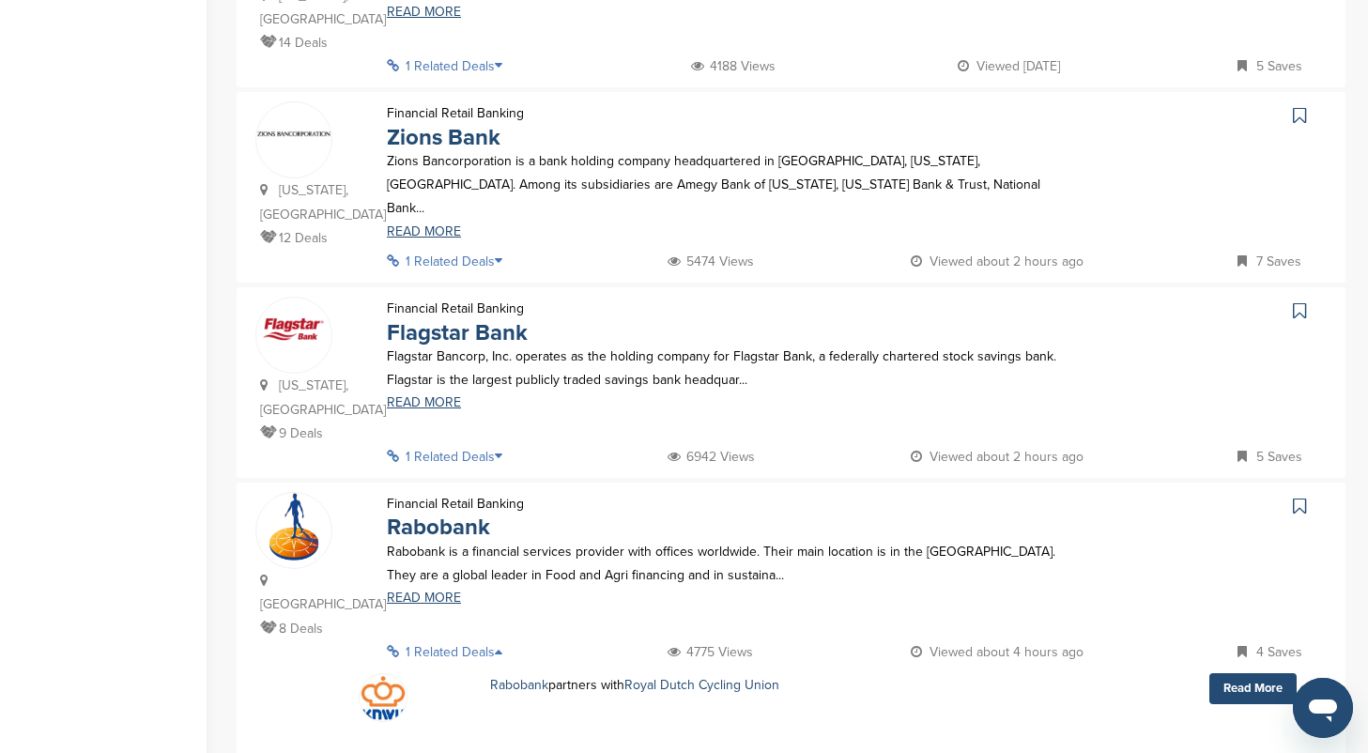
click at [504, 645] on icon at bounding box center [504, 651] width 19 height 13
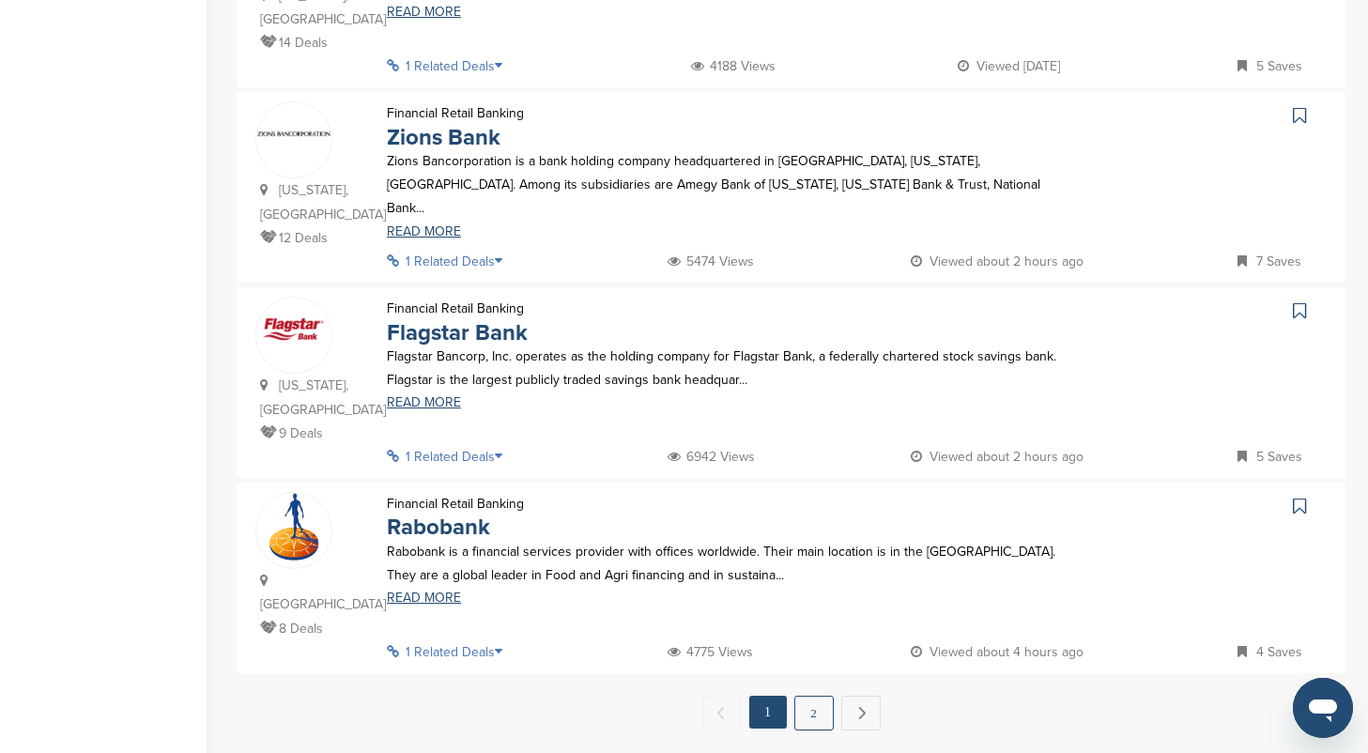
click at [809, 696] on link "2" at bounding box center [813, 713] width 39 height 35
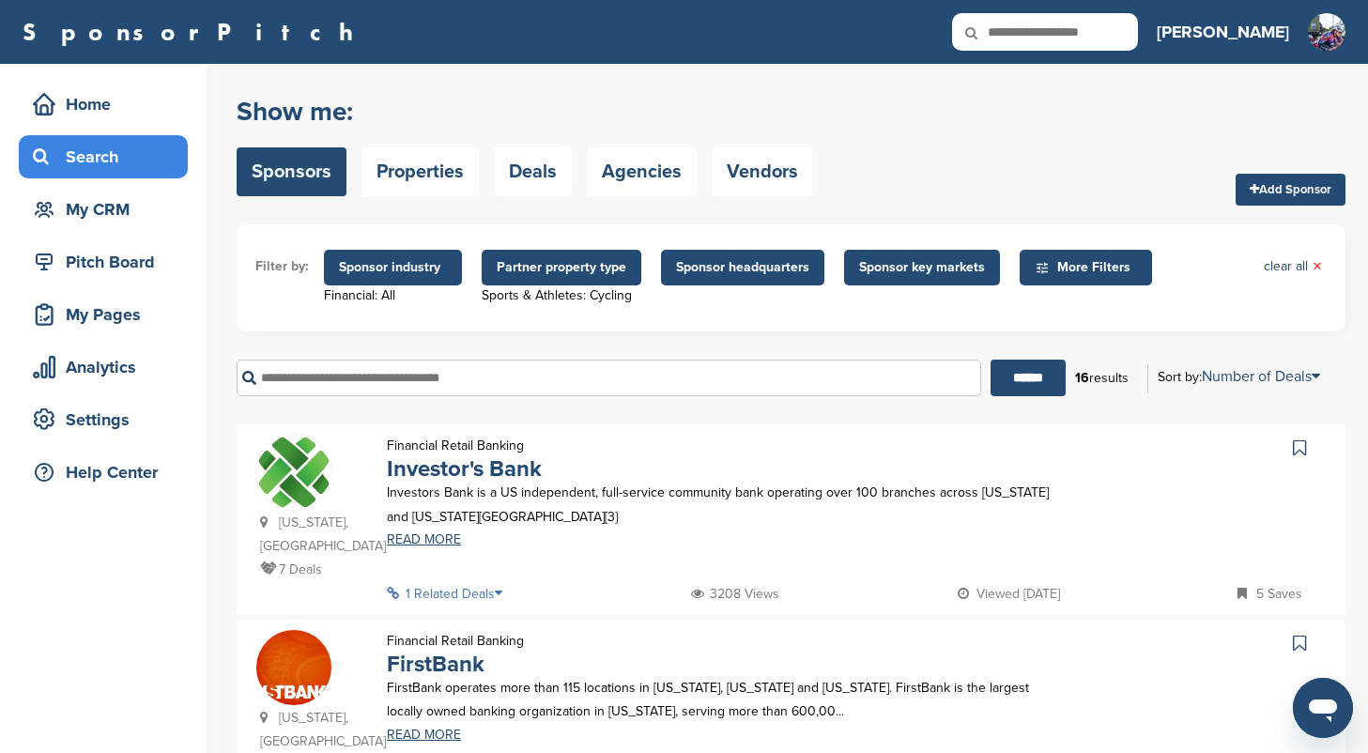
scroll to position [0, 0]
click at [402, 266] on span "Sponsor industry" at bounding box center [393, 267] width 108 height 21
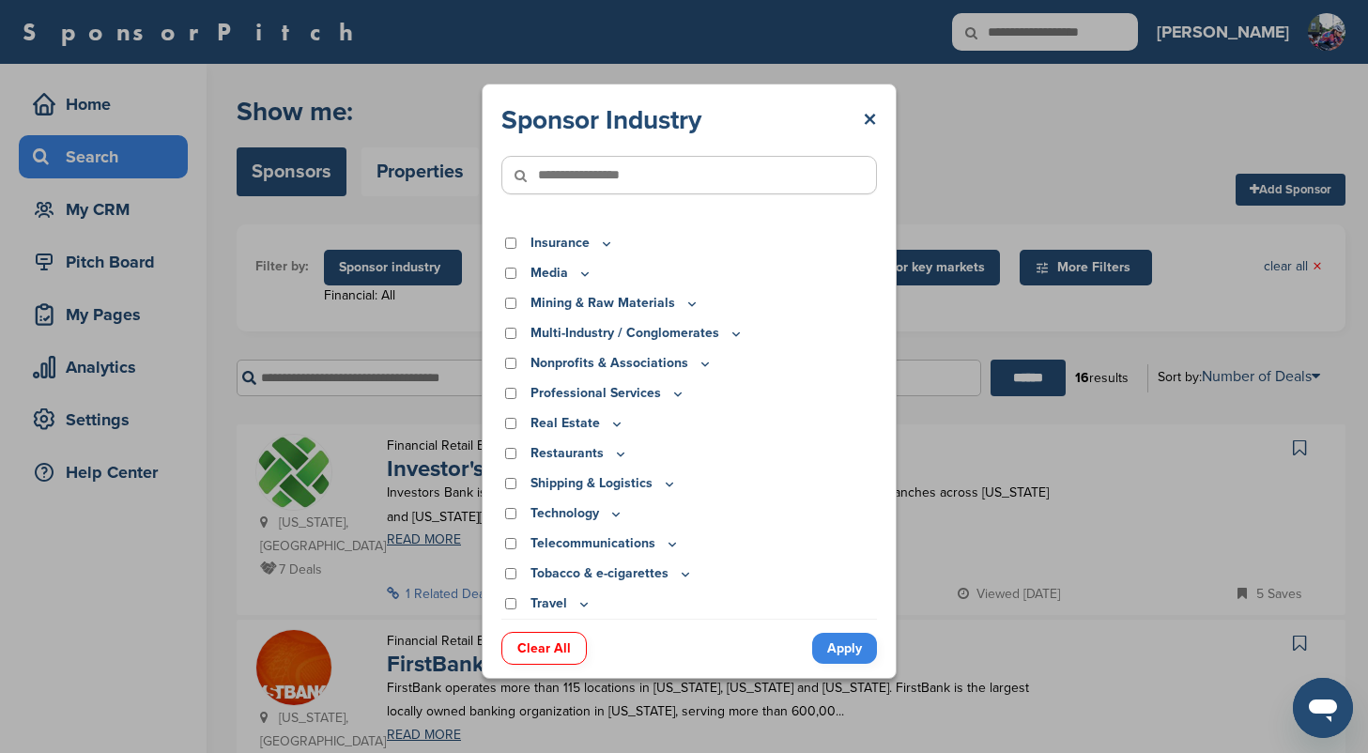
scroll to position [470, 0]
click at [828, 657] on link "Apply" at bounding box center [844, 648] width 65 height 31
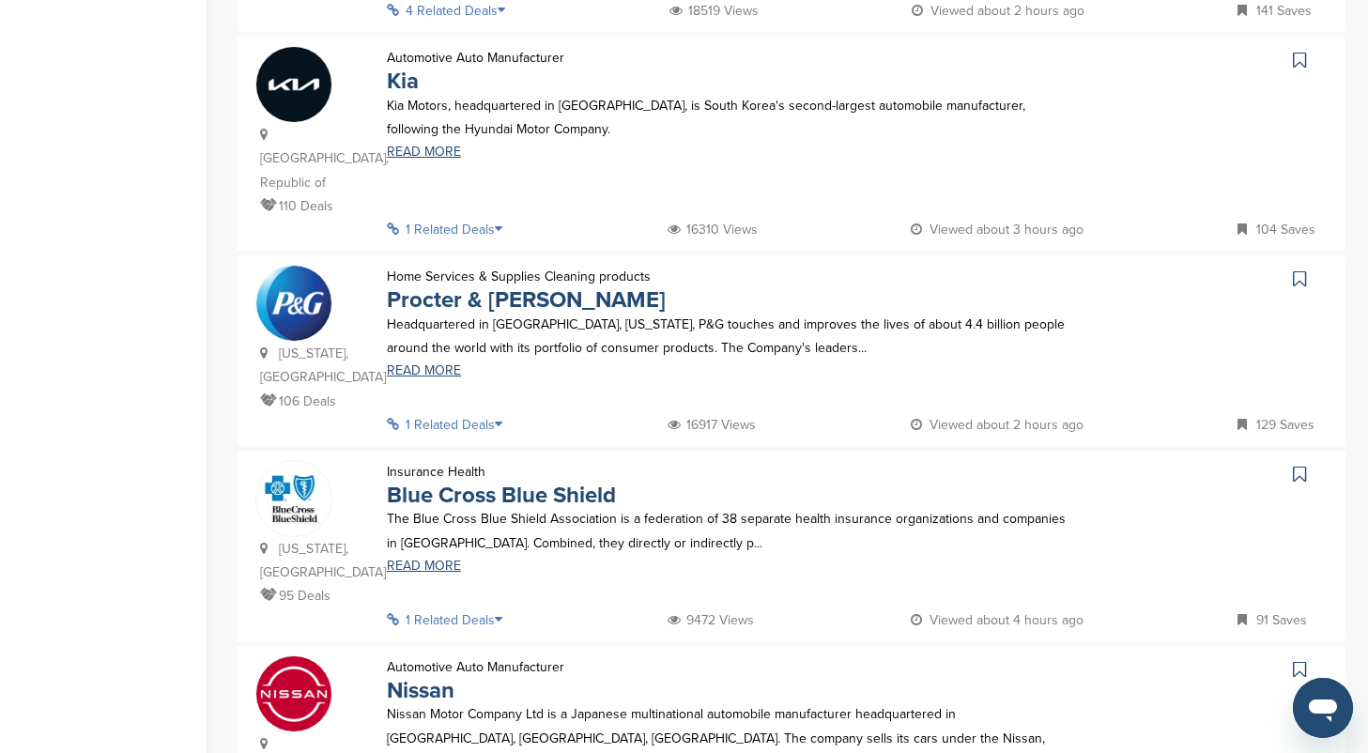
scroll to position [1173, 0]
